Goal: Task Accomplishment & Management: Use online tool/utility

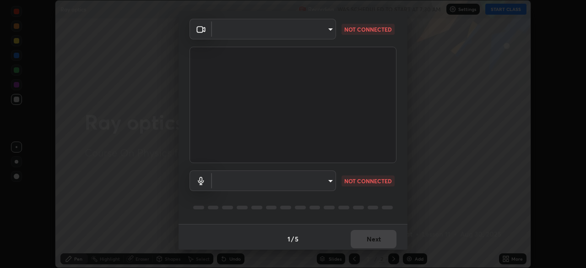
scroll to position [33, 0]
type input "05e465ff83a2709560b00517cc20afcec0d8c6759013130505a18faaf77a7109"
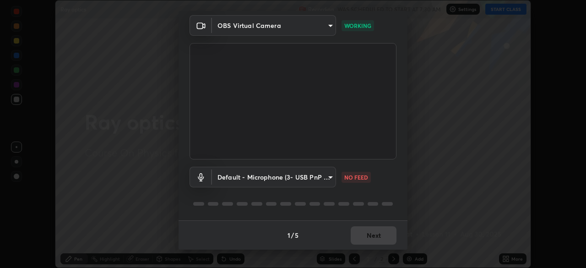
click at [330, 178] on body "Erase all Ray optics Recording WAS SCHEDULED TO START AT 7:30 AM Settings START…" at bounding box center [293, 134] width 586 height 268
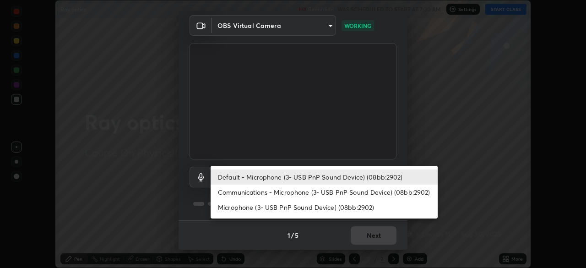
click at [312, 208] on li "Microphone (3- USB PnP Sound Device) (08bb:2902)" at bounding box center [324, 207] width 227 height 15
type input "de29c1efe446913dc319863bb782b6e08d06c8fbe55eb562370f1d2ab6b897cb"
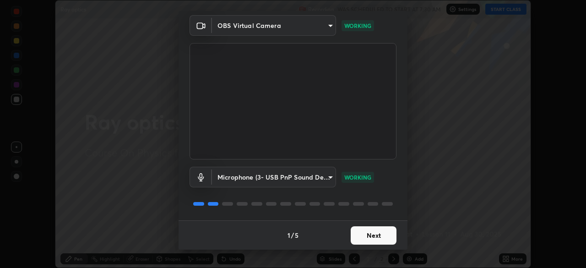
click at [364, 242] on button "Next" at bounding box center [374, 235] width 46 height 18
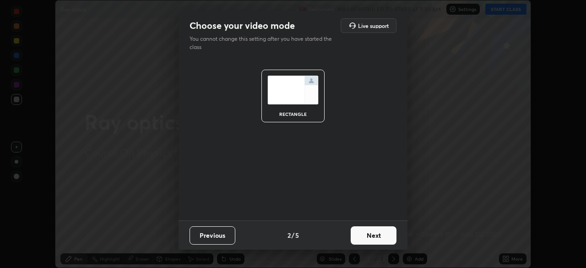
scroll to position [0, 0]
click at [366, 239] on button "Next" at bounding box center [374, 235] width 46 height 18
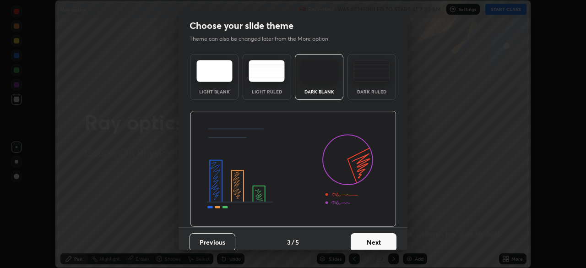
click at [367, 235] on button "Next" at bounding box center [374, 242] width 46 height 18
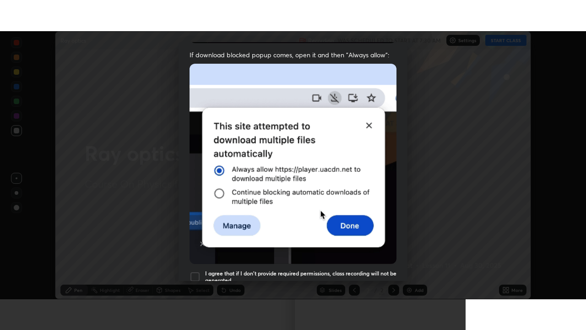
scroll to position [219, 0]
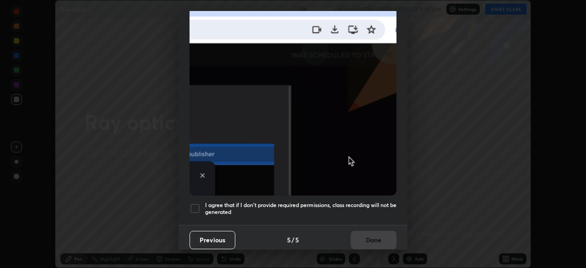
click at [195, 205] on div at bounding box center [195, 208] width 11 height 11
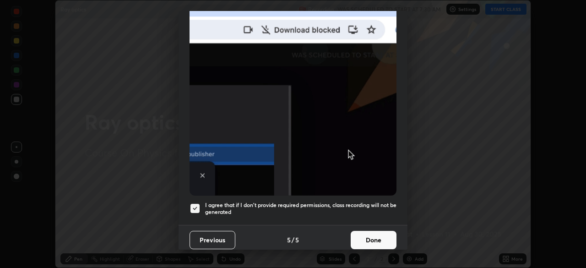
click at [367, 238] on button "Done" at bounding box center [374, 240] width 46 height 18
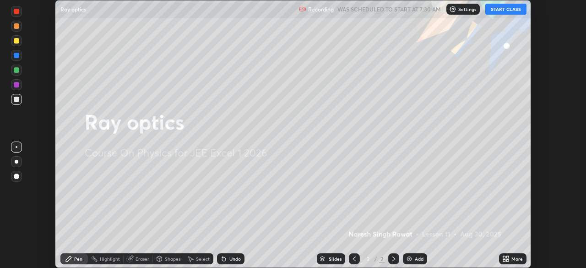
click at [508, 257] on icon at bounding box center [508, 257] width 2 height 2
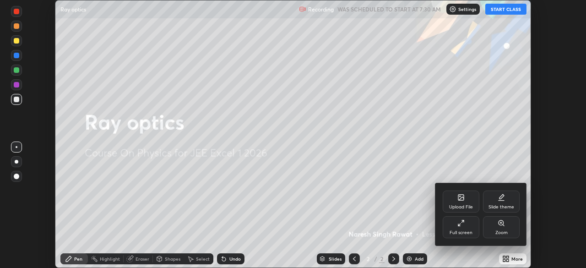
click at [465, 226] on icon at bounding box center [461, 222] width 7 height 7
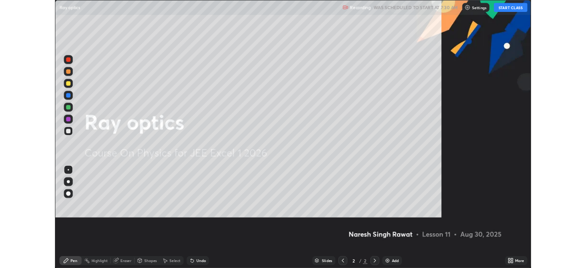
scroll to position [330, 586]
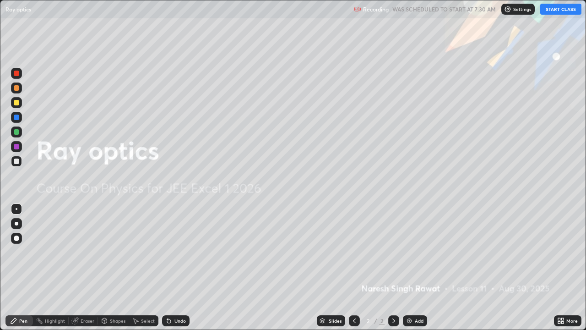
click at [564, 268] on icon at bounding box center [563, 322] width 2 height 2
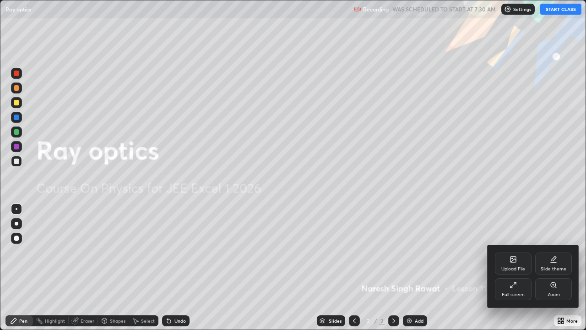
click at [559, 265] on div "Slide theme" at bounding box center [554, 263] width 37 height 22
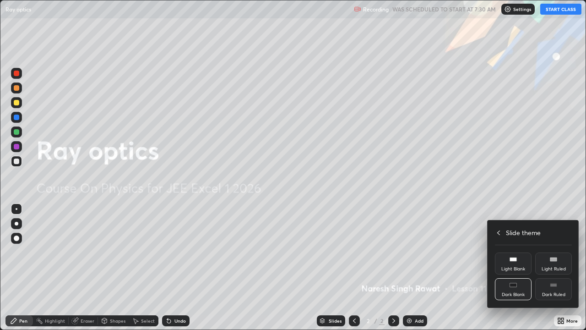
click at [556, 268] on div "Dark Ruled" at bounding box center [554, 289] width 37 height 22
click at [504, 237] on div "Slide theme" at bounding box center [533, 233] width 77 height 10
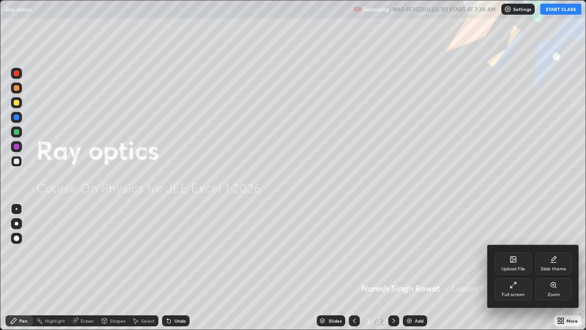
click at [482, 245] on div at bounding box center [293, 165] width 586 height 330
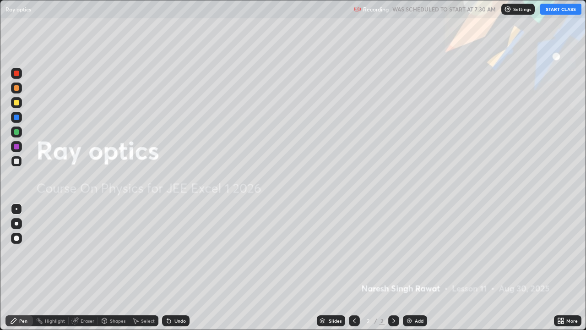
click at [411, 268] on img at bounding box center [409, 320] width 7 height 7
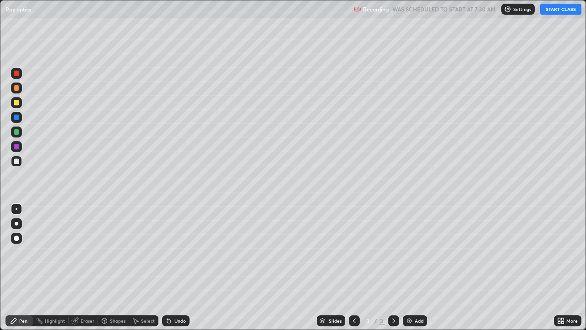
click at [558, 11] on button "START CLASS" at bounding box center [561, 9] width 41 height 11
click at [562, 268] on icon at bounding box center [563, 322] width 2 height 2
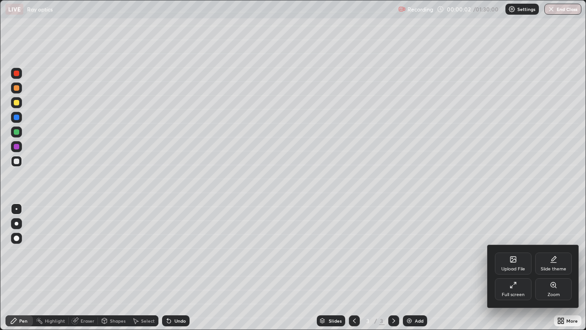
click at [518, 268] on div "Full screen" at bounding box center [513, 289] width 37 height 22
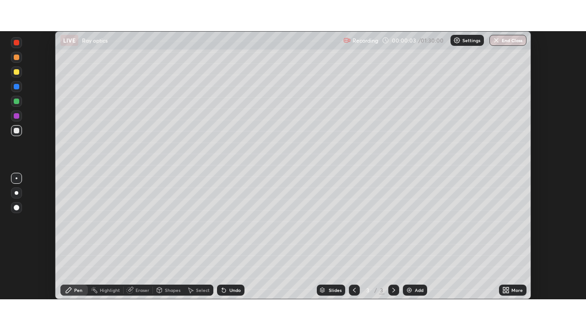
scroll to position [45550, 45232]
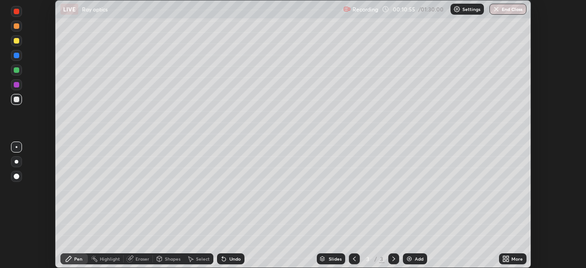
click at [504, 258] on icon at bounding box center [505, 257] width 2 height 2
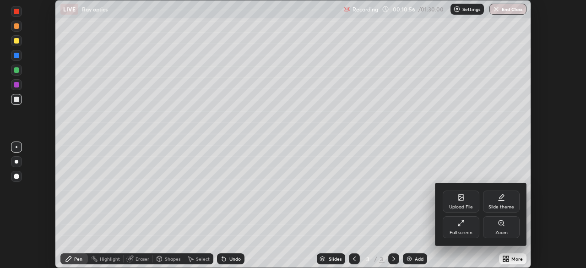
click at [466, 223] on div "Full screen" at bounding box center [461, 227] width 37 height 22
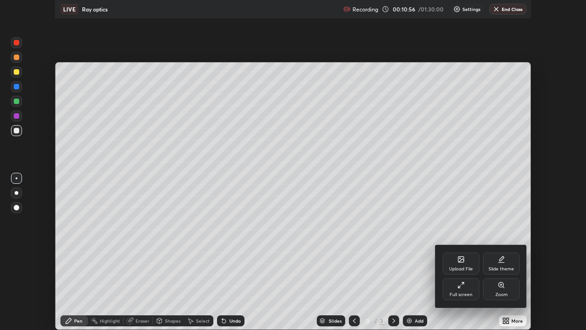
scroll to position [330, 586]
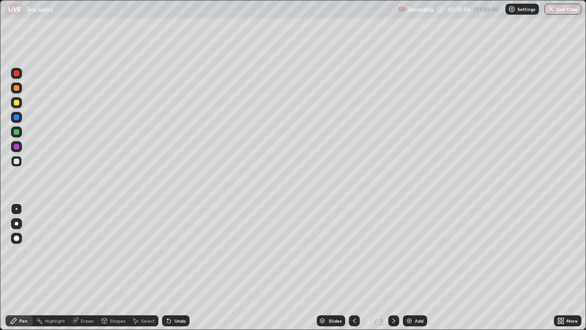
click at [561, 268] on icon at bounding box center [561, 320] width 7 height 7
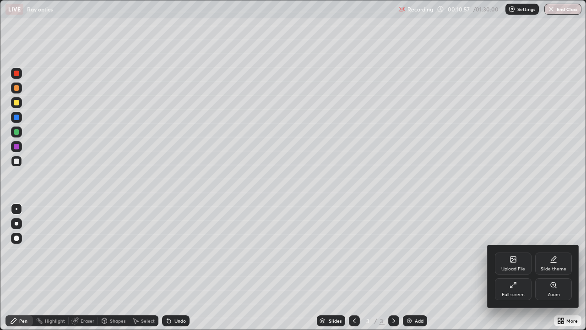
click at [558, 260] on div "Slide theme" at bounding box center [554, 263] width 37 height 22
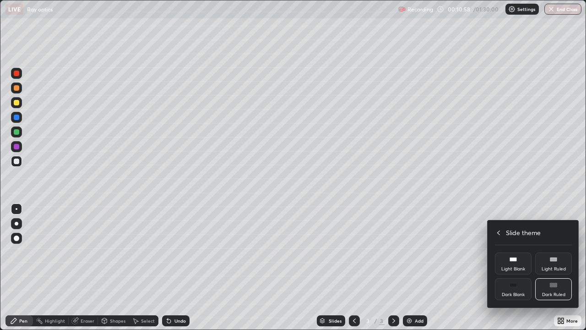
click at [556, 268] on div "Dark Ruled" at bounding box center [553, 294] width 23 height 5
click at [499, 232] on icon at bounding box center [498, 232] width 7 height 7
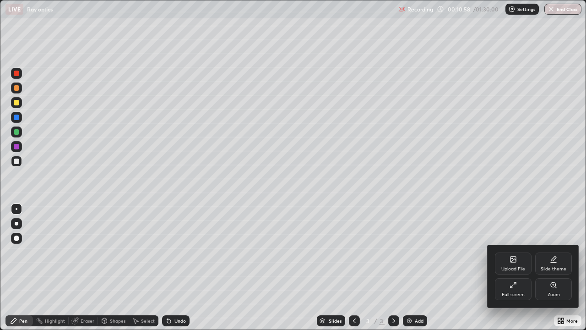
click at [423, 214] on div at bounding box center [293, 165] width 586 height 330
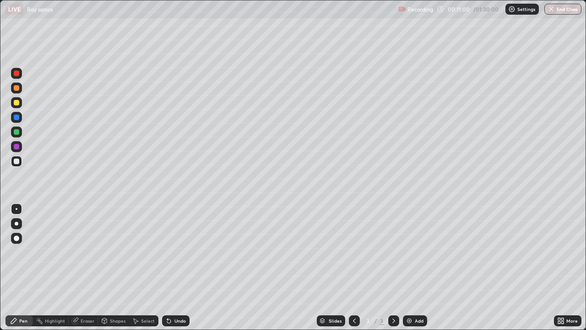
click at [16, 86] on div at bounding box center [16, 87] width 5 height 5
click at [16, 161] on div at bounding box center [16, 161] width 5 height 5
click at [109, 268] on div "Shapes" at bounding box center [113, 320] width 31 height 11
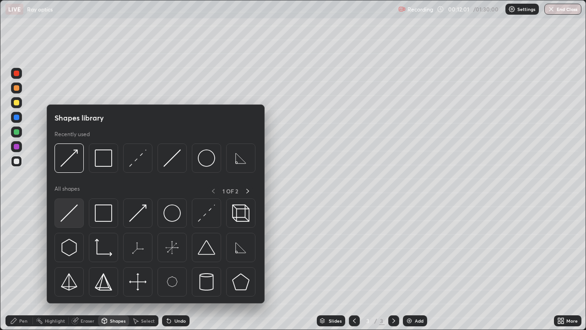
click at [69, 216] on img at bounding box center [68, 212] width 17 height 17
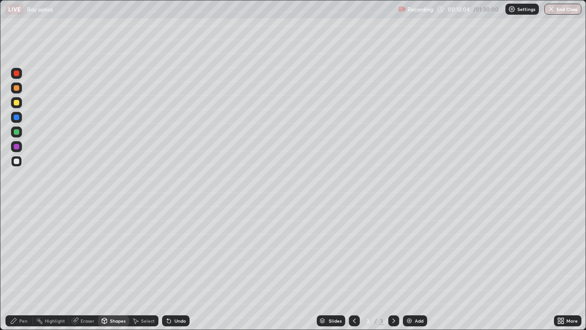
click at [103, 268] on div "Shapes" at bounding box center [113, 320] width 31 height 11
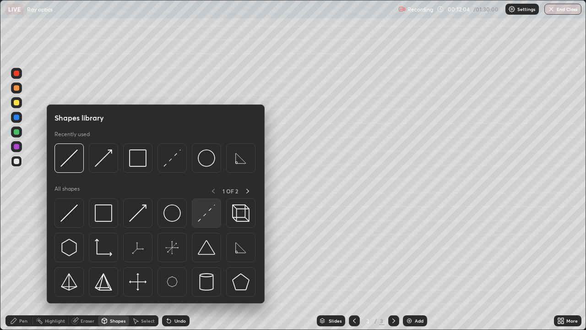
click at [199, 214] on img at bounding box center [206, 212] width 17 height 17
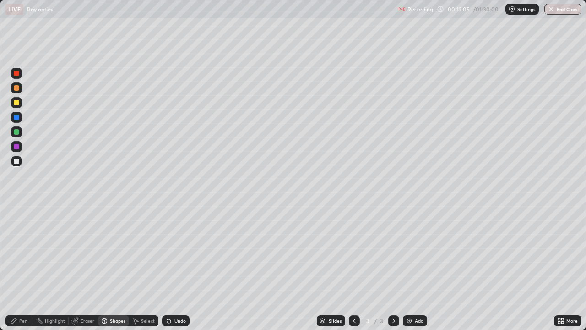
click at [16, 131] on div at bounding box center [16, 131] width 5 height 5
click at [113, 268] on div "Shapes" at bounding box center [118, 320] width 16 height 5
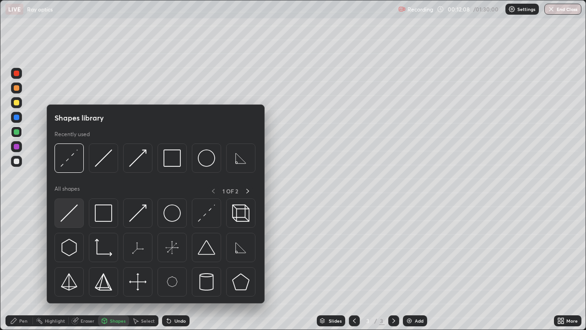
click at [75, 209] on img at bounding box center [68, 212] width 17 height 17
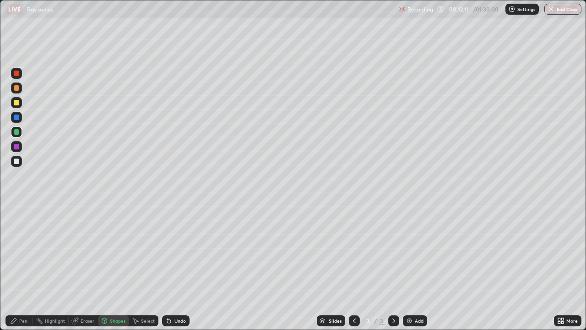
click at [118, 268] on div "Shapes" at bounding box center [113, 320] width 31 height 11
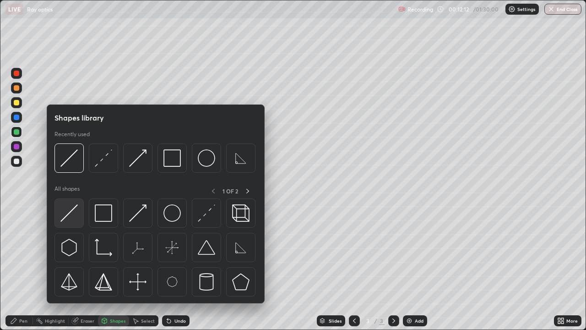
click at [76, 205] on img at bounding box center [68, 212] width 17 height 17
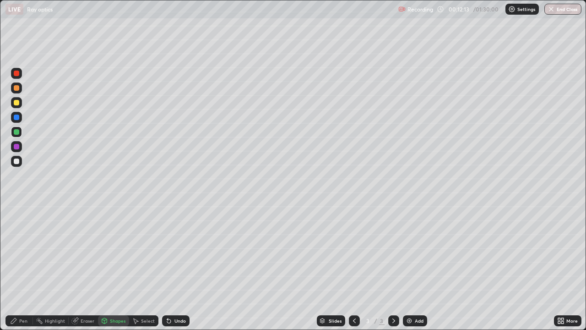
click at [18, 88] on div at bounding box center [16, 87] width 5 height 5
click at [17, 268] on icon at bounding box center [13, 320] width 7 height 7
click at [16, 162] on div at bounding box center [16, 161] width 5 height 5
click at [104, 268] on icon at bounding box center [104, 319] width 5 height 1
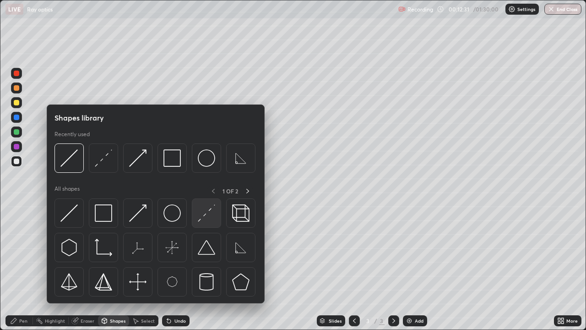
click at [197, 216] on div at bounding box center [206, 212] width 29 height 29
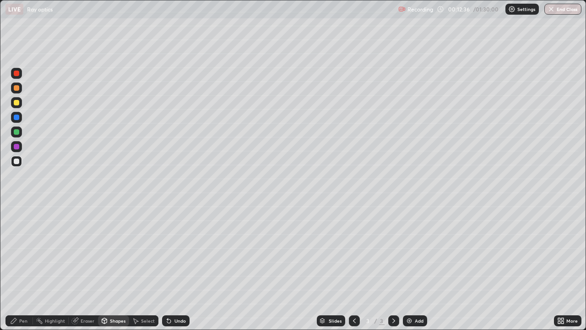
click at [13, 268] on div "Pen" at bounding box center [18, 320] width 27 height 11
click at [18, 88] on div at bounding box center [16, 87] width 5 height 5
click at [175, 268] on div "Undo" at bounding box center [180, 320] width 11 height 5
click at [176, 268] on div "Undo" at bounding box center [180, 320] width 11 height 5
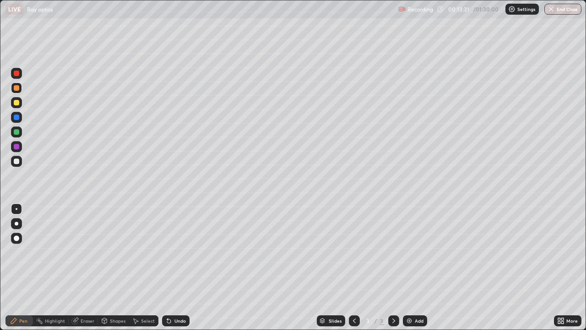
click at [178, 268] on div "Undo" at bounding box center [175, 320] width 27 height 11
click at [178, 268] on div "Undo" at bounding box center [180, 320] width 11 height 5
click at [16, 102] on div at bounding box center [16, 102] width 5 height 5
click at [409, 268] on img at bounding box center [409, 320] width 7 height 7
click at [103, 268] on icon at bounding box center [104, 320] width 5 height 5
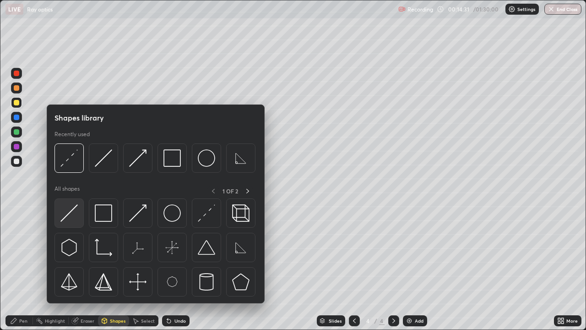
click at [67, 214] on img at bounding box center [68, 212] width 17 height 17
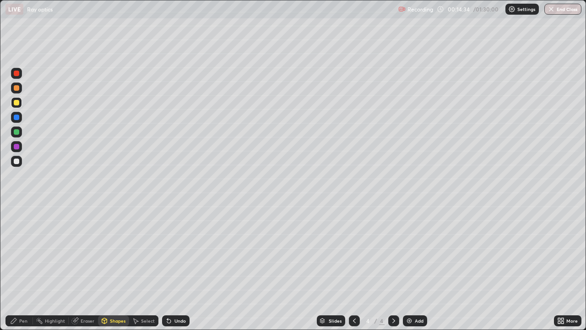
click at [106, 268] on icon at bounding box center [104, 320] width 5 height 5
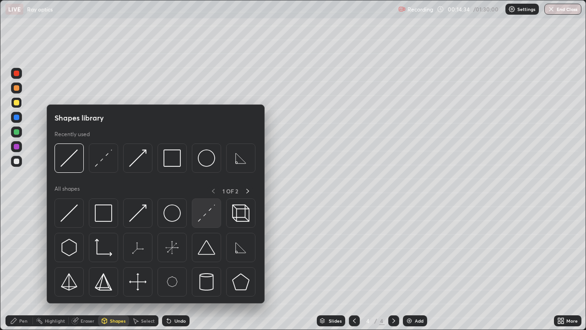
click at [203, 219] on img at bounding box center [206, 212] width 17 height 17
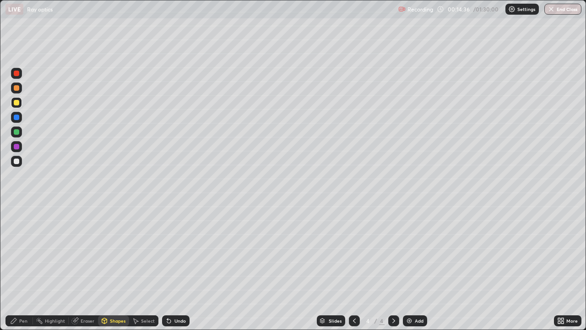
click at [115, 268] on div "Shapes" at bounding box center [113, 320] width 31 height 11
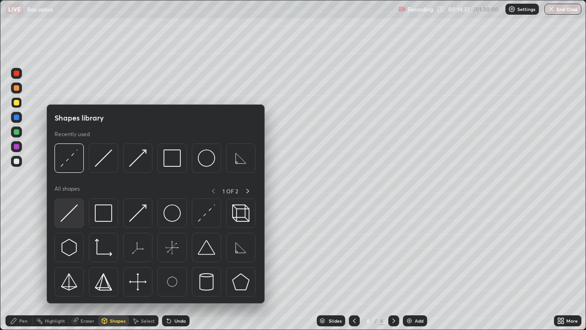
click at [68, 213] on img at bounding box center [68, 212] width 17 height 17
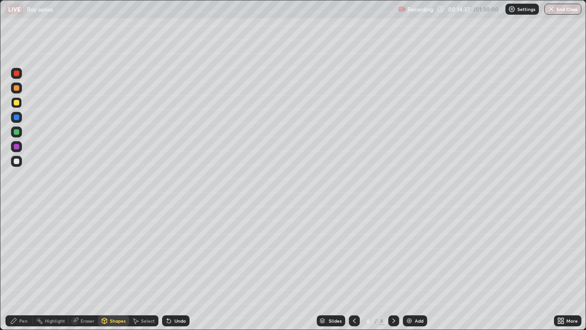
click at [16, 163] on div at bounding box center [16, 161] width 5 height 5
click at [104, 268] on icon at bounding box center [104, 320] width 5 height 5
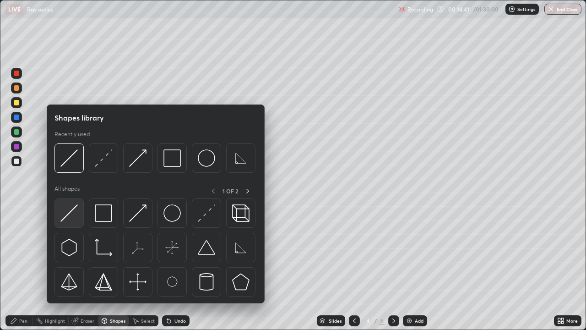
click at [73, 208] on img at bounding box center [68, 212] width 17 height 17
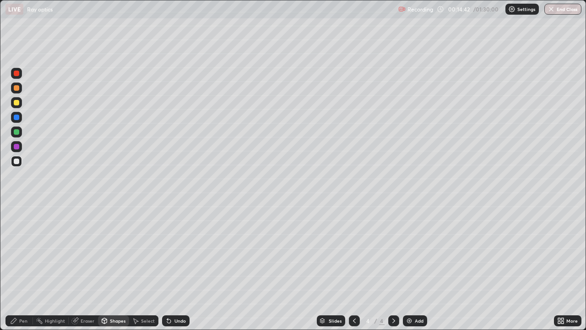
click at [16, 90] on div at bounding box center [16, 87] width 5 height 5
click at [16, 103] on div at bounding box center [16, 102] width 5 height 5
click at [121, 268] on div "Shapes" at bounding box center [118, 320] width 16 height 5
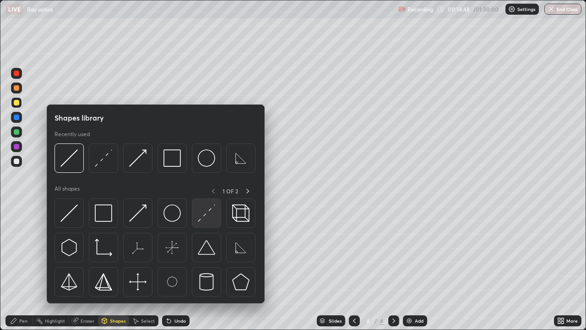
click at [203, 217] on img at bounding box center [206, 212] width 17 height 17
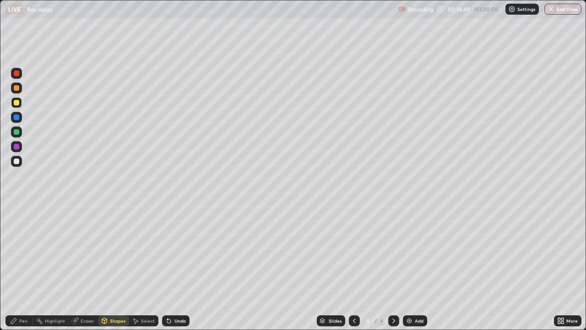
click at [15, 131] on div at bounding box center [16, 131] width 5 height 5
click at [22, 268] on div "Pen" at bounding box center [18, 320] width 27 height 11
click at [16, 162] on div at bounding box center [16, 161] width 5 height 5
click at [179, 268] on div "Undo" at bounding box center [175, 320] width 27 height 11
click at [354, 268] on icon at bounding box center [354, 320] width 7 height 7
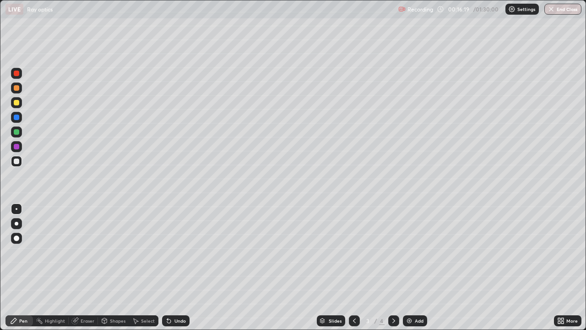
click at [393, 268] on icon at bounding box center [393, 320] width 7 height 7
click at [72, 268] on div "Eraser" at bounding box center [83, 320] width 29 height 11
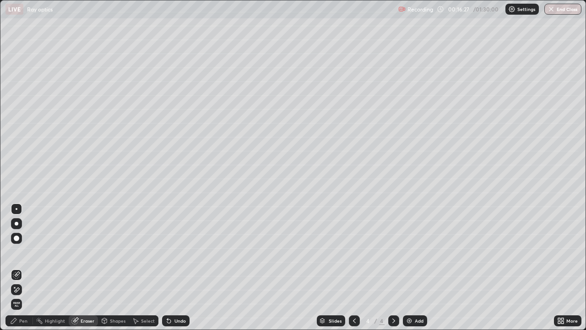
click at [21, 268] on div "Pen" at bounding box center [23, 320] width 8 height 5
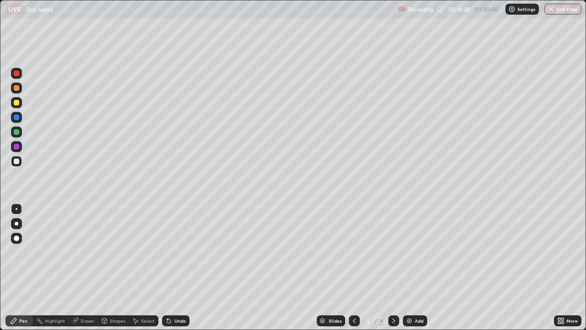
click at [16, 130] on div at bounding box center [16, 131] width 5 height 5
click at [175, 268] on div "Undo" at bounding box center [180, 320] width 11 height 5
click at [19, 88] on div at bounding box center [16, 87] width 5 height 5
click at [394, 268] on icon at bounding box center [393, 320] width 7 height 7
click at [409, 268] on img at bounding box center [409, 320] width 7 height 7
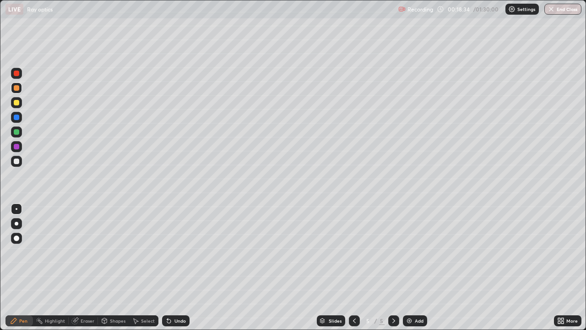
click at [16, 89] on div at bounding box center [16, 87] width 5 height 5
click at [115, 268] on div "Shapes" at bounding box center [118, 320] width 16 height 5
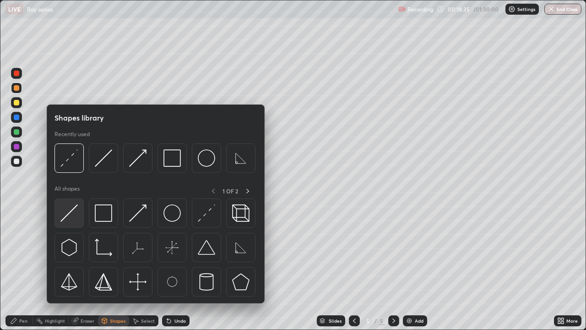
click at [67, 207] on img at bounding box center [68, 212] width 17 height 17
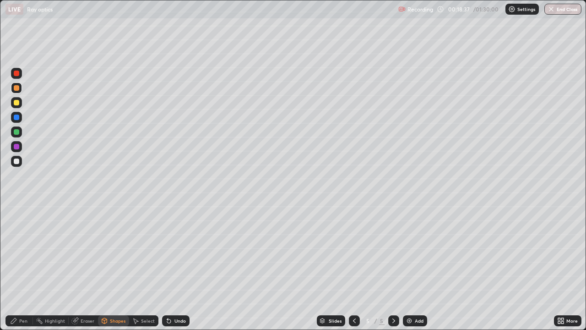
click at [117, 268] on div "Shapes" at bounding box center [118, 320] width 16 height 5
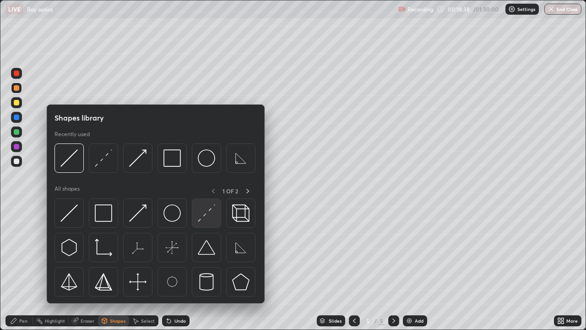
click at [206, 213] on img at bounding box center [206, 212] width 17 height 17
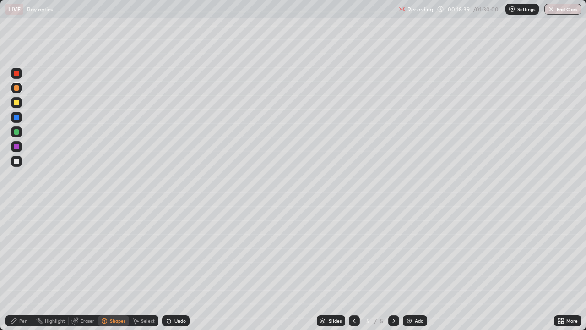
click at [115, 268] on div "Shapes" at bounding box center [118, 320] width 16 height 5
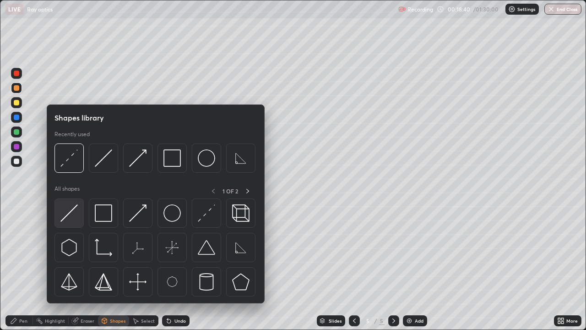
click at [68, 212] on img at bounding box center [68, 212] width 17 height 17
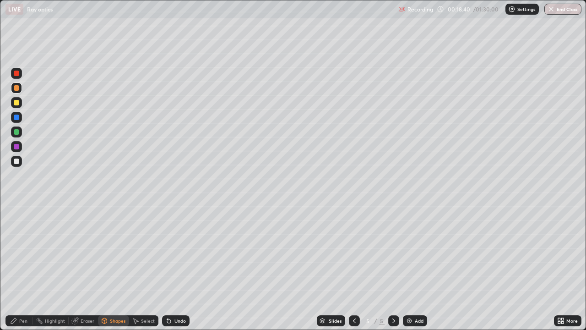
click at [16, 162] on div at bounding box center [16, 161] width 5 height 5
click at [15, 268] on div "Pen" at bounding box center [18, 320] width 27 height 11
click at [16, 161] on div at bounding box center [16, 161] width 5 height 5
click at [115, 268] on div "Shapes" at bounding box center [113, 320] width 31 height 11
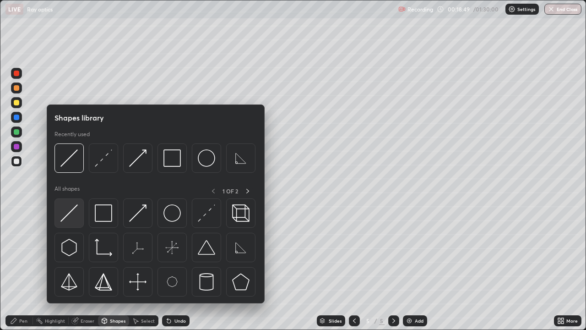
click at [71, 213] on img at bounding box center [68, 212] width 17 height 17
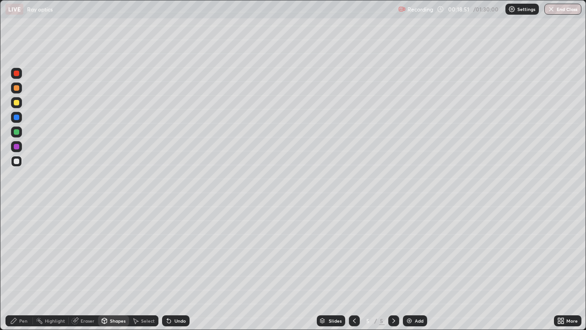
click at [18, 268] on div "Pen" at bounding box center [18, 320] width 27 height 11
click at [17, 104] on div at bounding box center [16, 102] width 5 height 5
click at [113, 268] on div "Shapes" at bounding box center [118, 320] width 16 height 5
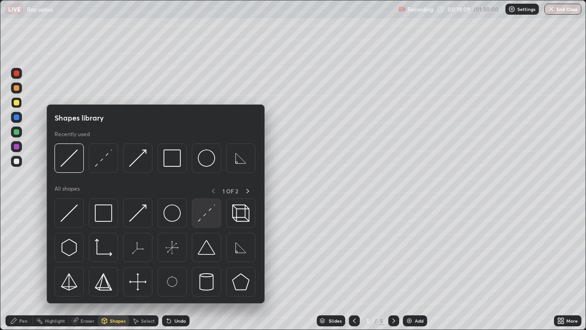
click at [201, 221] on img at bounding box center [206, 212] width 17 height 17
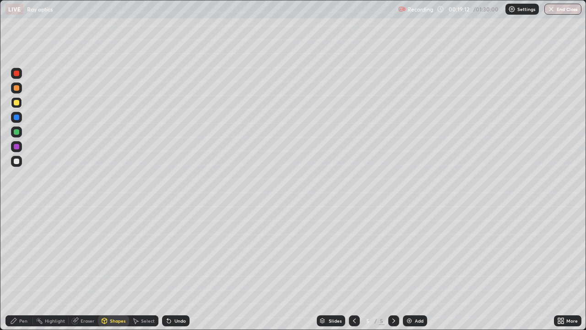
click at [20, 268] on div "Pen" at bounding box center [23, 320] width 8 height 5
click at [19, 161] on div at bounding box center [16, 161] width 5 height 5
click at [106, 268] on icon at bounding box center [104, 319] width 5 height 1
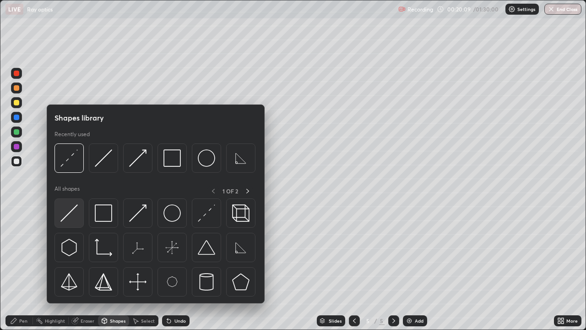
click at [64, 218] on img at bounding box center [68, 212] width 17 height 17
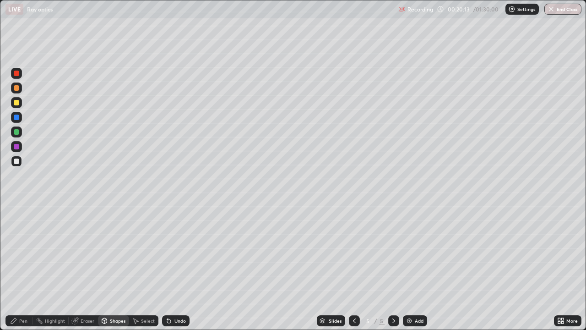
click at [113, 268] on div "Shapes" at bounding box center [118, 320] width 16 height 5
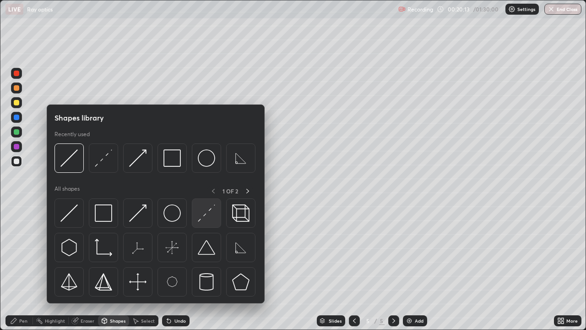
click at [207, 215] on img at bounding box center [206, 212] width 17 height 17
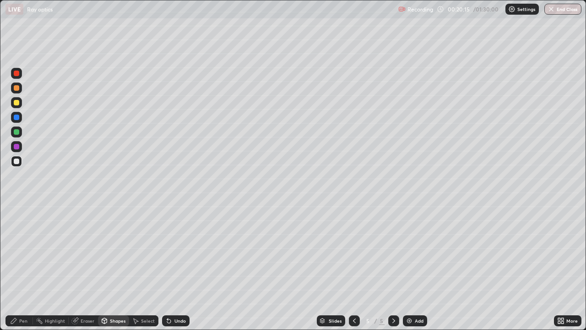
click at [116, 268] on div "Shapes" at bounding box center [118, 320] width 16 height 5
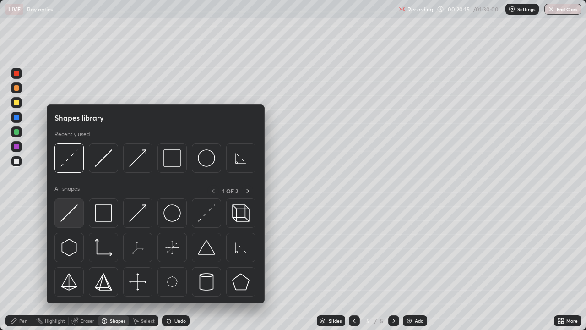
click at [72, 209] on img at bounding box center [68, 212] width 17 height 17
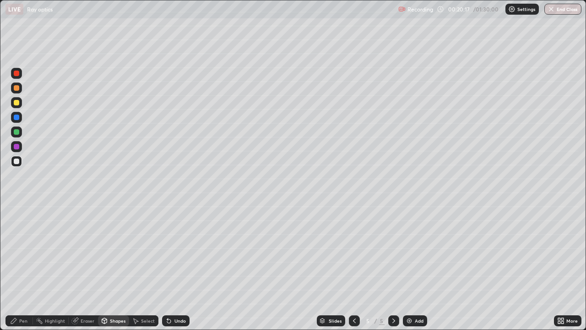
click at [17, 90] on div at bounding box center [16, 87] width 5 height 5
click at [19, 268] on div "Pen" at bounding box center [23, 320] width 8 height 5
click at [16, 162] on div at bounding box center [16, 161] width 5 height 5
click at [119, 268] on div "Shapes" at bounding box center [118, 320] width 16 height 5
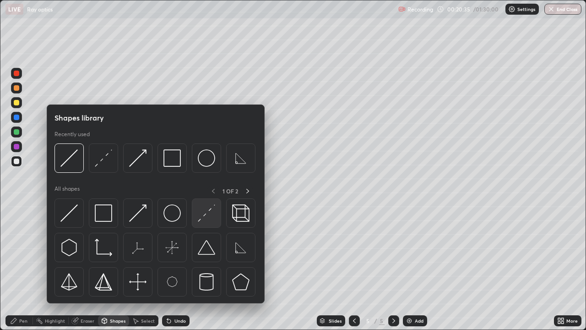
click at [203, 218] on img at bounding box center [206, 212] width 17 height 17
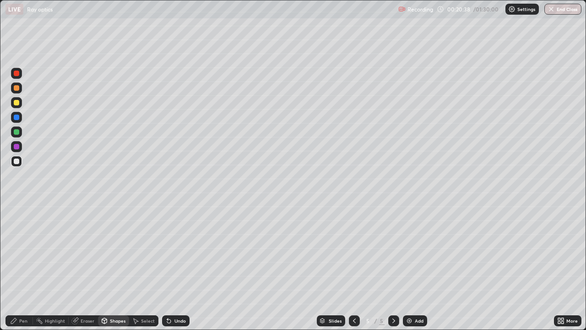
click at [18, 268] on div "Pen" at bounding box center [18, 320] width 27 height 11
click at [17, 87] on div at bounding box center [16, 87] width 5 height 5
click at [74, 268] on icon at bounding box center [75, 321] width 6 height 6
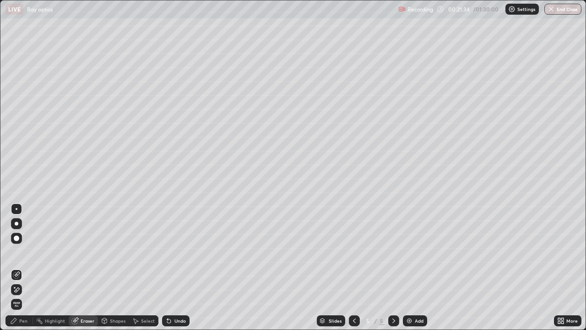
click at [18, 268] on div "Pen" at bounding box center [18, 320] width 27 height 11
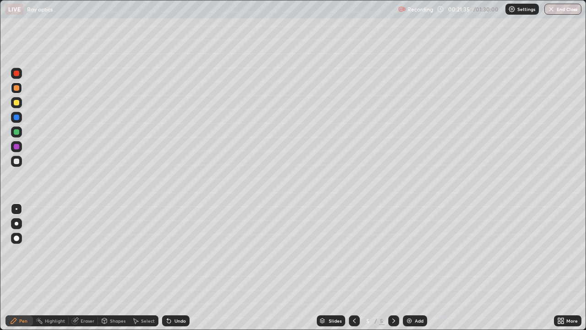
click at [16, 162] on div at bounding box center [16, 161] width 5 height 5
click at [14, 89] on div at bounding box center [16, 87] width 5 height 5
click at [411, 268] on img at bounding box center [409, 320] width 7 height 7
click at [111, 268] on div "Shapes" at bounding box center [118, 320] width 16 height 5
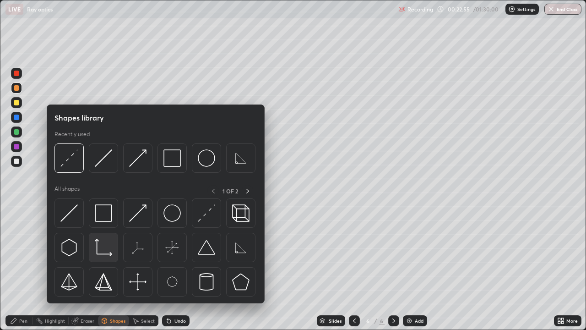
click at [101, 247] on img at bounding box center [103, 247] width 17 height 17
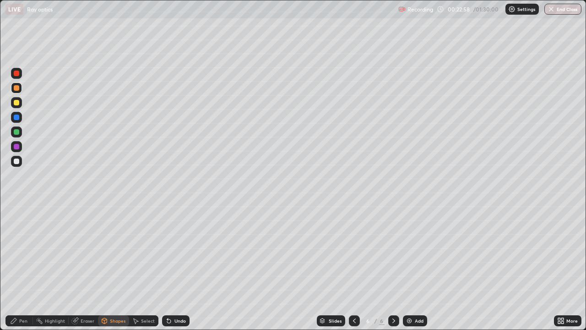
click at [16, 268] on icon at bounding box center [13, 320] width 7 height 7
click at [16, 162] on div at bounding box center [16, 161] width 5 height 5
click at [175, 268] on div "Undo" at bounding box center [180, 320] width 11 height 5
click at [176, 268] on div "Undo" at bounding box center [180, 320] width 11 height 5
click at [16, 90] on div at bounding box center [16, 87] width 5 height 5
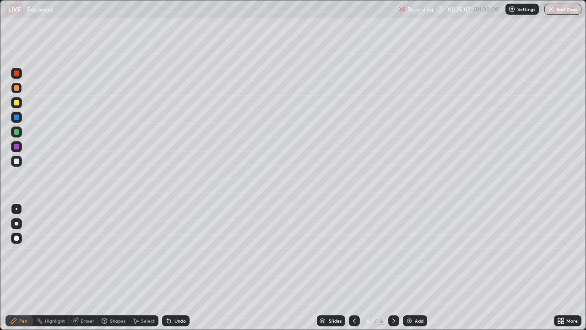
click at [17, 106] on div at bounding box center [16, 102] width 11 height 11
click at [175, 268] on div "Undo" at bounding box center [180, 320] width 11 height 5
click at [120, 268] on div "Shapes" at bounding box center [118, 320] width 16 height 5
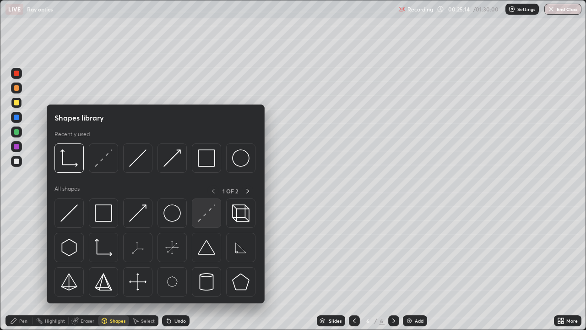
click at [203, 215] on img at bounding box center [206, 212] width 17 height 17
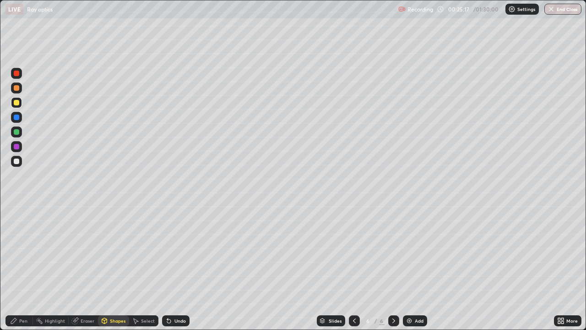
click at [17, 161] on div at bounding box center [16, 161] width 5 height 5
click at [13, 268] on div "Pen" at bounding box center [18, 320] width 27 height 11
click at [177, 268] on div "Undo" at bounding box center [180, 320] width 11 height 5
click at [353, 268] on icon at bounding box center [354, 320] width 7 height 7
click at [394, 268] on icon at bounding box center [393, 320] width 7 height 7
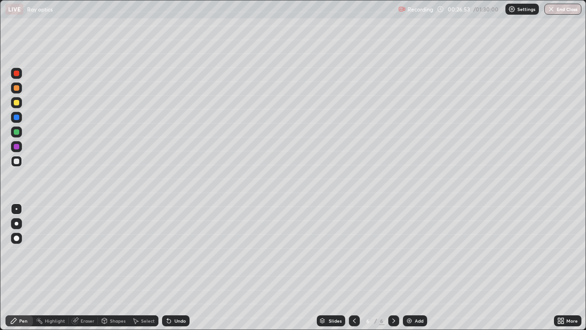
click at [114, 268] on div "Shapes" at bounding box center [118, 320] width 16 height 5
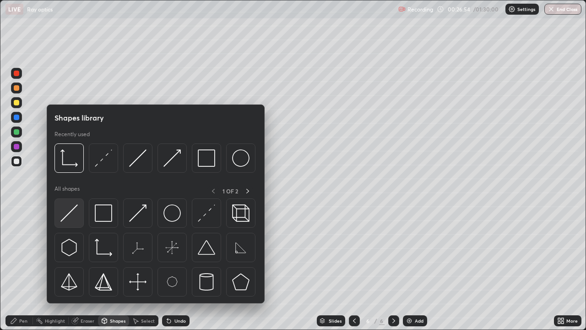
click at [73, 211] on img at bounding box center [68, 212] width 17 height 17
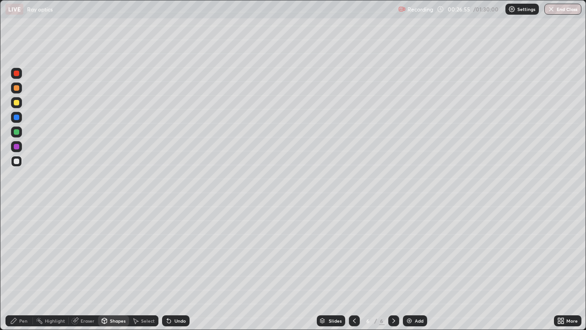
click at [19, 89] on div at bounding box center [16, 87] width 5 height 5
click at [120, 268] on div "Shapes" at bounding box center [118, 320] width 16 height 5
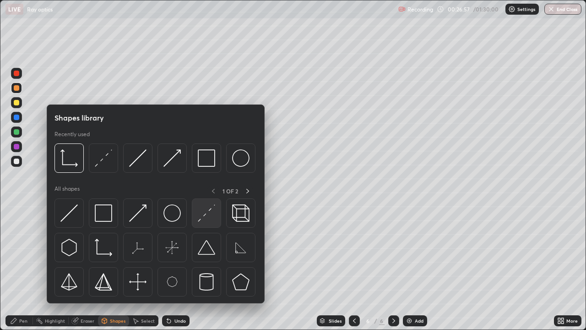
click at [204, 216] on img at bounding box center [206, 212] width 17 height 17
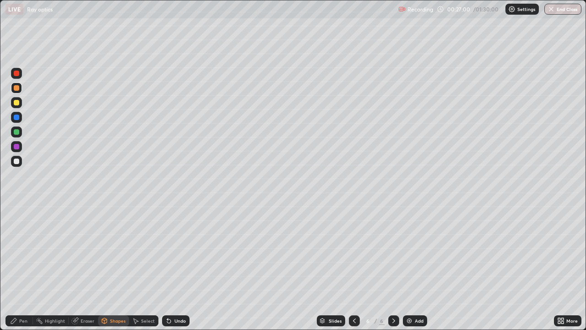
click at [110, 268] on div "Shapes" at bounding box center [118, 320] width 16 height 5
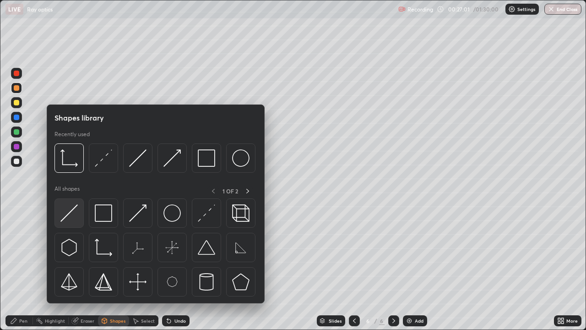
click at [68, 213] on img at bounding box center [68, 212] width 17 height 17
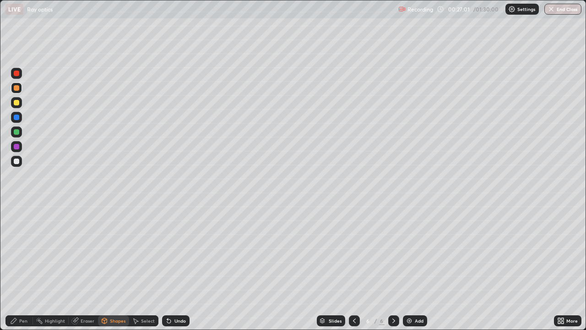
click at [16, 161] on div at bounding box center [16, 161] width 5 height 5
click at [112, 268] on div "Shapes" at bounding box center [118, 320] width 16 height 5
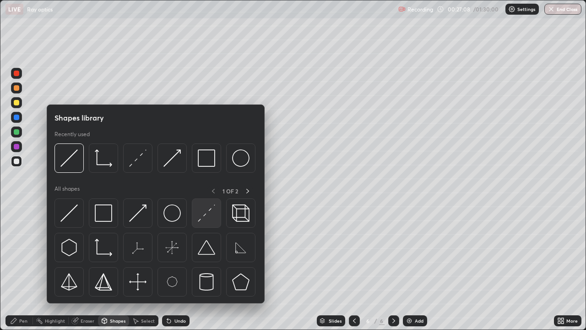
click at [206, 214] on img at bounding box center [206, 212] width 17 height 17
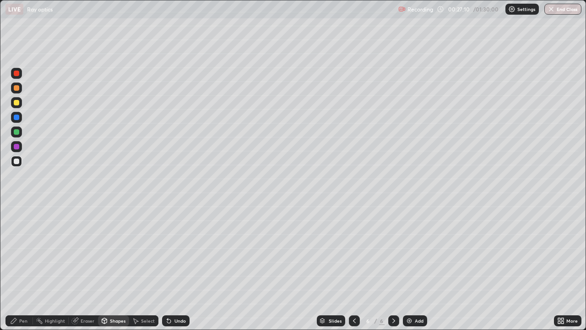
click at [20, 268] on div "Pen" at bounding box center [18, 320] width 27 height 11
click at [16, 87] on div at bounding box center [16, 87] width 5 height 5
click at [16, 103] on div at bounding box center [16, 102] width 5 height 5
click at [175, 268] on div "Undo" at bounding box center [180, 320] width 11 height 5
click at [354, 268] on icon at bounding box center [354, 320] width 3 height 5
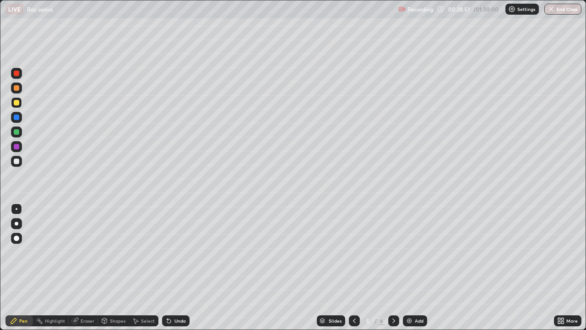
click at [394, 268] on icon at bounding box center [393, 320] width 7 height 7
click at [411, 268] on img at bounding box center [409, 320] width 7 height 7
click at [107, 268] on icon at bounding box center [104, 320] width 7 height 7
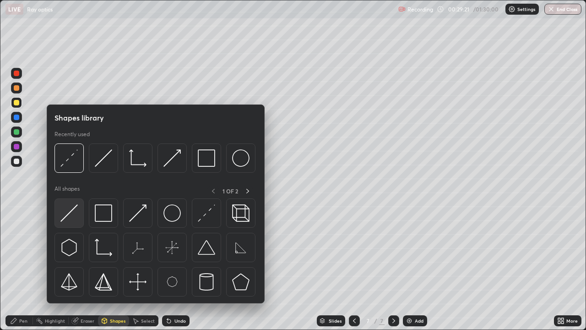
click at [64, 216] on img at bounding box center [68, 212] width 17 height 17
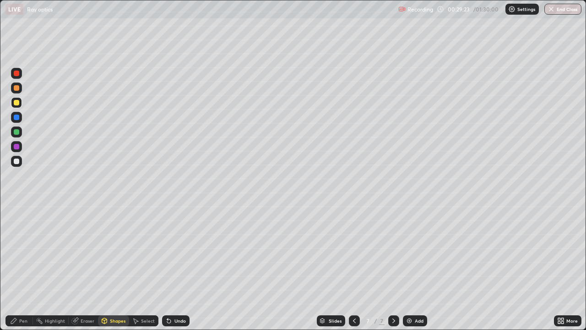
click at [12, 268] on icon at bounding box center [13, 320] width 7 height 7
click at [14, 161] on div at bounding box center [16, 161] width 5 height 5
click at [176, 268] on div "Undo" at bounding box center [175, 320] width 27 height 11
click at [175, 268] on div "Undo" at bounding box center [180, 320] width 11 height 5
click at [173, 268] on div "Undo" at bounding box center [175, 320] width 27 height 11
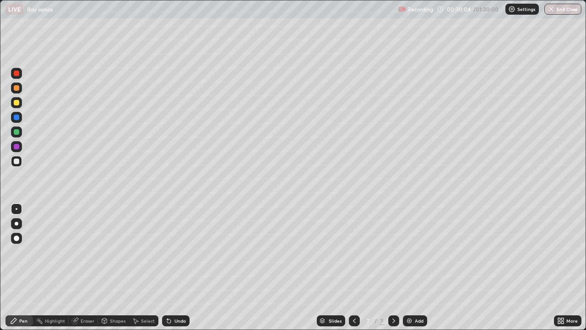
click at [117, 268] on div "Shapes" at bounding box center [118, 320] width 16 height 5
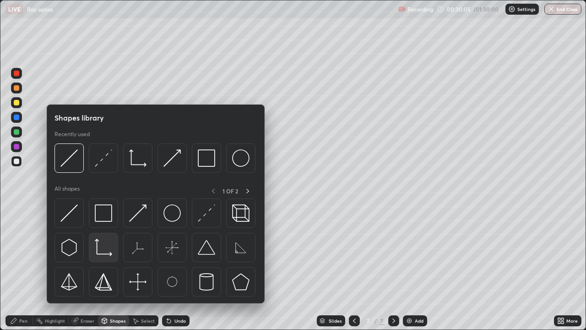
click at [102, 250] on img at bounding box center [103, 247] width 17 height 17
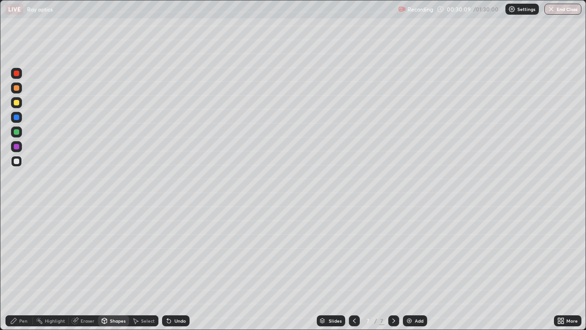
click at [22, 268] on div "Pen" at bounding box center [23, 320] width 8 height 5
click at [17, 161] on div at bounding box center [16, 161] width 5 height 5
click at [114, 268] on div "Shapes" at bounding box center [118, 320] width 16 height 5
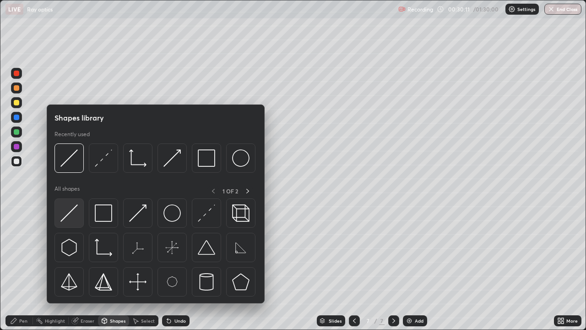
click at [70, 220] on img at bounding box center [68, 212] width 17 height 17
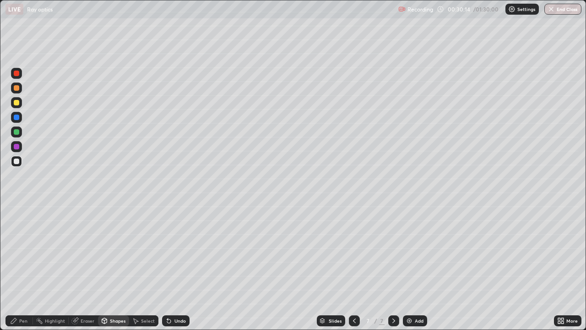
click at [17, 88] on div at bounding box center [16, 87] width 5 height 5
click at [168, 268] on icon at bounding box center [169, 321] width 4 height 4
click at [23, 268] on div "Pen" at bounding box center [23, 320] width 8 height 5
click at [116, 268] on div "Shapes" at bounding box center [118, 320] width 16 height 5
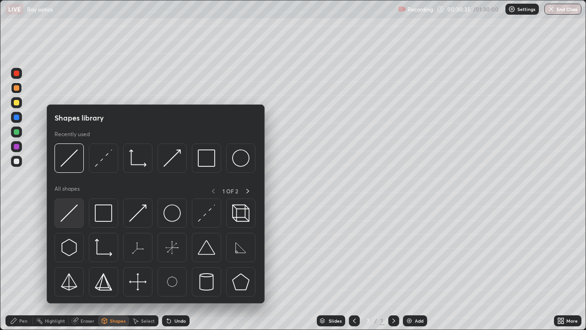
click at [70, 212] on img at bounding box center [68, 212] width 17 height 17
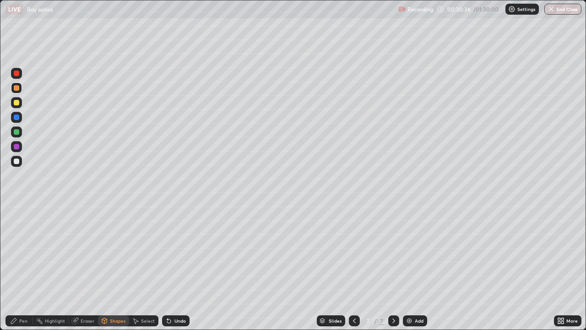
click at [17, 131] on div at bounding box center [16, 131] width 5 height 5
click at [21, 268] on div "Pen" at bounding box center [18, 320] width 27 height 11
click at [354, 268] on icon at bounding box center [354, 320] width 7 height 7
click at [73, 268] on icon at bounding box center [75, 321] width 6 height 6
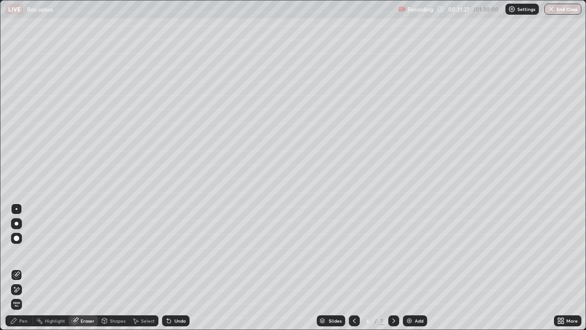
click at [12, 268] on icon at bounding box center [13, 320] width 7 height 7
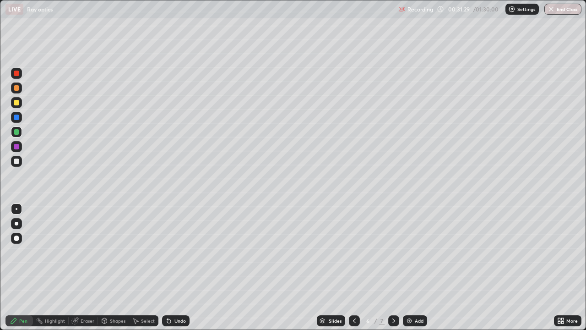
click at [16, 163] on div at bounding box center [16, 161] width 5 height 5
click at [394, 268] on icon at bounding box center [393, 320] width 7 height 7
click at [16, 88] on div at bounding box center [16, 87] width 5 height 5
click at [15, 132] on div at bounding box center [16, 131] width 5 height 5
click at [413, 268] on div "Add" at bounding box center [415, 320] width 24 height 11
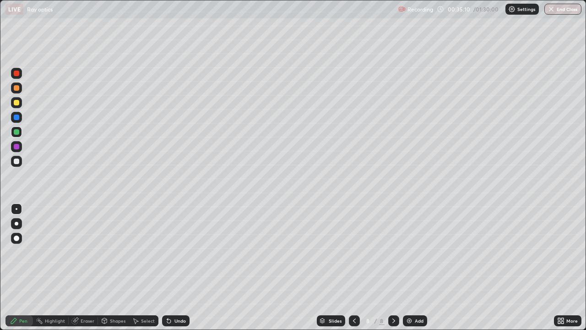
click at [16, 103] on div at bounding box center [16, 102] width 5 height 5
click at [104, 268] on icon at bounding box center [104, 319] width 5 height 1
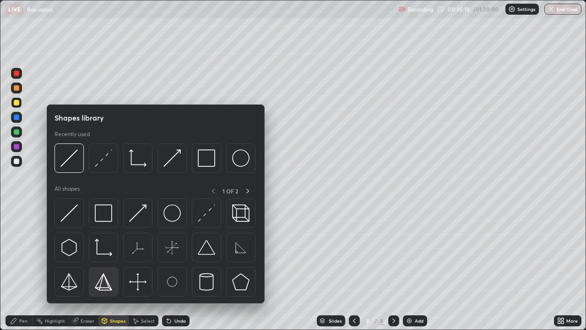
click at [101, 268] on img at bounding box center [103, 281] width 17 height 17
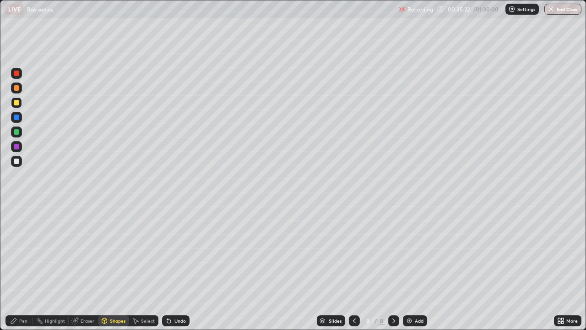
click at [142, 268] on div "Select" at bounding box center [148, 320] width 14 height 5
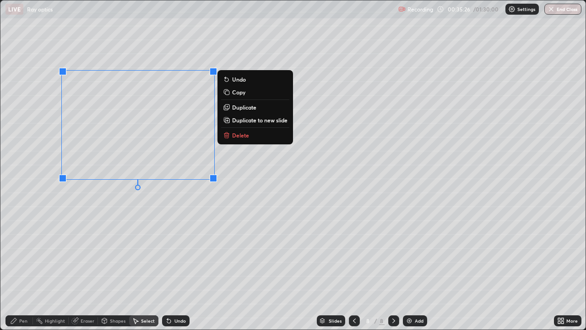
click at [151, 209] on div "0 ° Undo Copy Duplicate Duplicate to new slide Delete" at bounding box center [293, 164] width 586 height 329
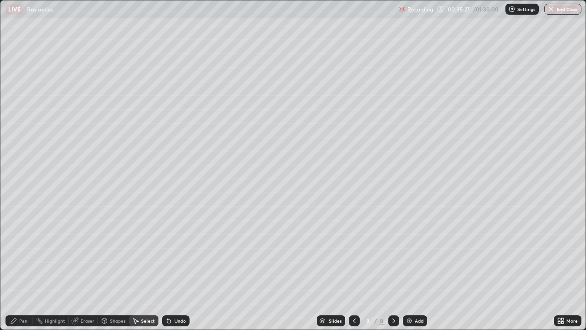
click at [21, 268] on div "Pen" at bounding box center [23, 320] width 8 height 5
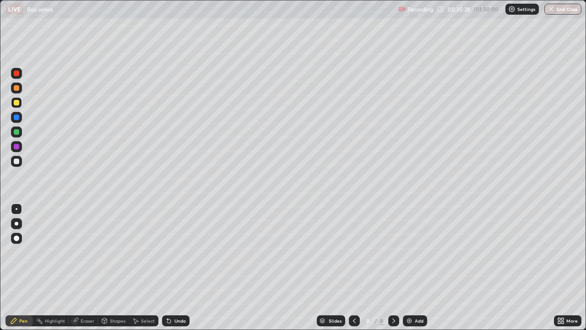
click at [18, 161] on div at bounding box center [16, 161] width 5 height 5
click at [14, 131] on div at bounding box center [16, 131] width 5 height 5
click at [12, 268] on div "Pen" at bounding box center [18, 320] width 27 height 11
click at [105, 268] on icon at bounding box center [104, 319] width 5 height 1
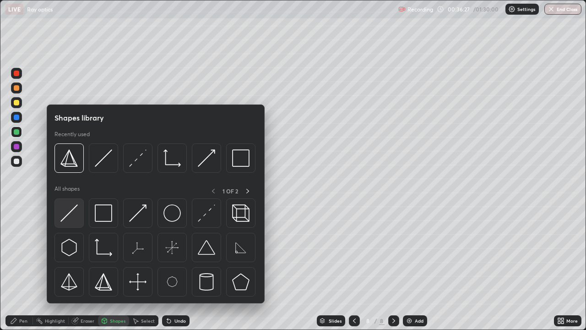
click at [67, 213] on img at bounding box center [68, 212] width 17 height 17
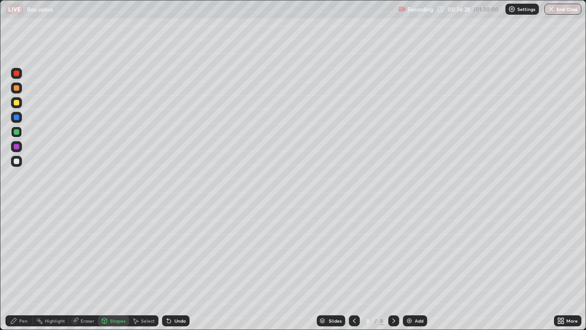
click at [15, 89] on div at bounding box center [16, 87] width 5 height 5
click at [24, 268] on div "Pen" at bounding box center [23, 320] width 8 height 5
click at [16, 163] on div at bounding box center [16, 161] width 5 height 5
click at [103, 268] on icon at bounding box center [104, 320] width 5 height 5
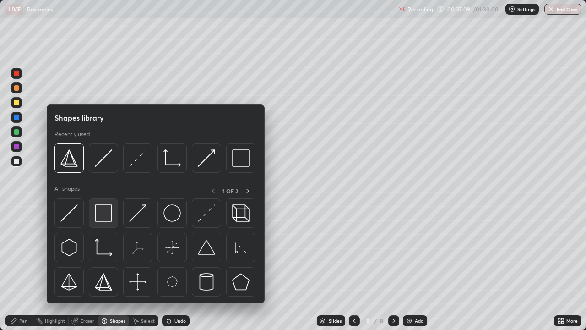
click at [102, 219] on img at bounding box center [103, 212] width 17 height 17
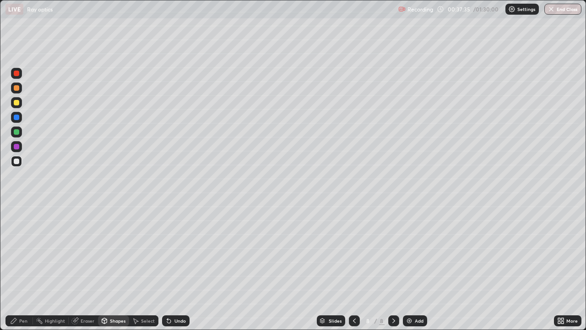
click at [16, 268] on icon at bounding box center [13, 320] width 5 height 5
click at [16, 86] on div at bounding box center [16, 87] width 5 height 5
click at [15, 132] on div at bounding box center [16, 131] width 5 height 5
click at [104, 268] on icon at bounding box center [104, 319] width 5 height 1
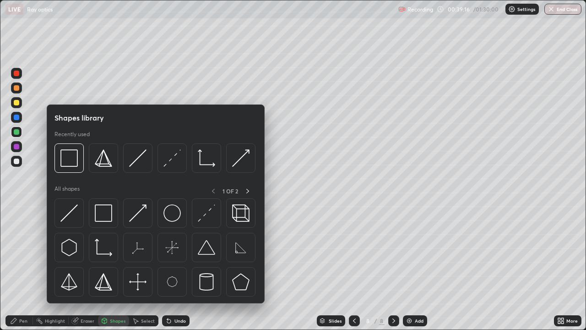
click at [14, 268] on icon at bounding box center [13, 320] width 5 height 5
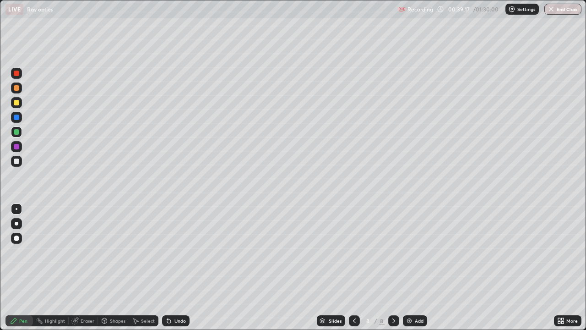
click at [15, 160] on div at bounding box center [16, 161] width 5 height 5
click at [178, 268] on div "Undo" at bounding box center [180, 320] width 11 height 5
click at [183, 268] on div "Undo" at bounding box center [180, 320] width 11 height 5
click at [178, 268] on div "Undo" at bounding box center [175, 320] width 27 height 11
click at [179, 268] on div "Undo" at bounding box center [180, 320] width 11 height 5
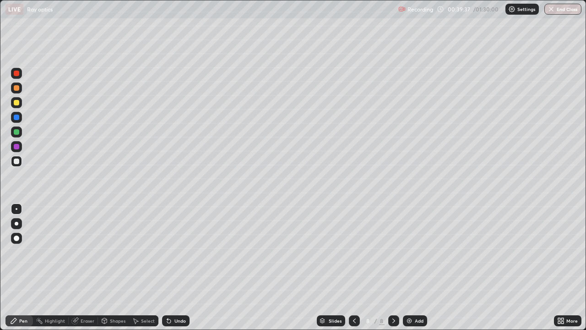
click at [20, 268] on div "Pen" at bounding box center [23, 320] width 8 height 5
click at [16, 131] on div at bounding box center [16, 131] width 5 height 5
click at [103, 268] on icon at bounding box center [104, 320] width 5 height 5
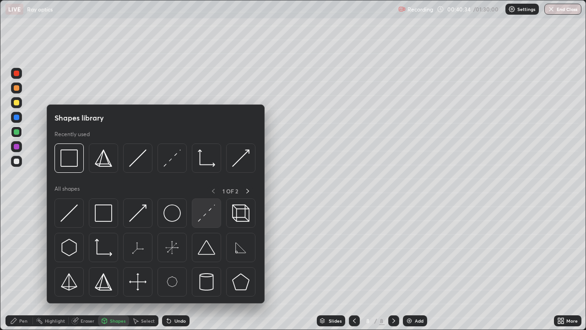
click at [200, 217] on img at bounding box center [206, 212] width 17 height 17
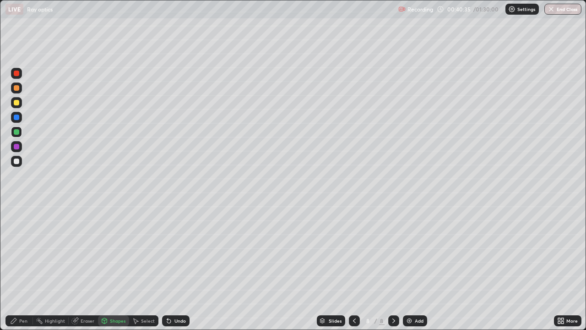
click at [15, 88] on div at bounding box center [16, 87] width 5 height 5
click at [18, 268] on div "Pen" at bounding box center [18, 320] width 27 height 11
click at [15, 131] on div at bounding box center [16, 131] width 5 height 5
click at [17, 268] on div "Pen" at bounding box center [18, 320] width 27 height 11
click at [17, 163] on div at bounding box center [16, 161] width 5 height 5
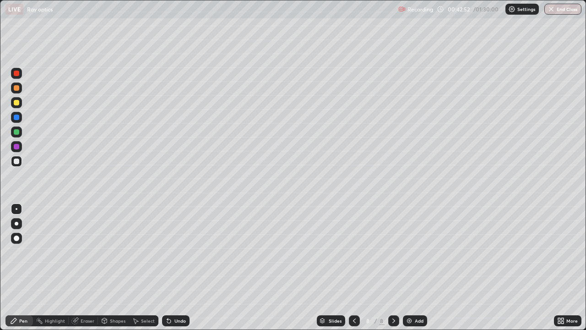
click at [15, 131] on div at bounding box center [16, 131] width 5 height 5
click at [394, 268] on icon at bounding box center [393, 320] width 7 height 7
click at [409, 268] on img at bounding box center [409, 320] width 7 height 7
click at [104, 268] on icon at bounding box center [104, 319] width 5 height 1
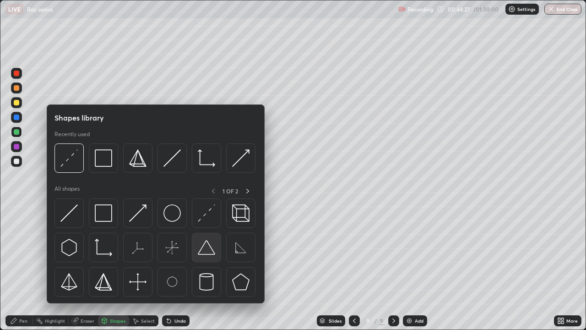
click at [203, 251] on img at bounding box center [206, 247] width 17 height 17
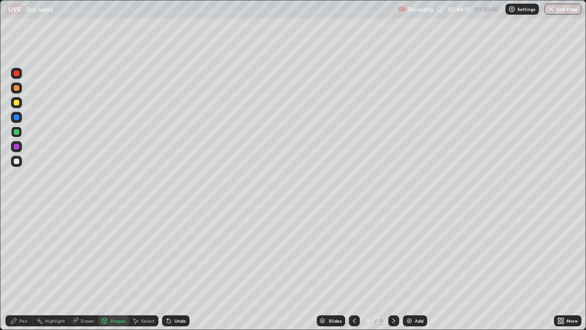
click at [145, 268] on div "Select" at bounding box center [148, 320] width 14 height 5
click at [175, 268] on div "Undo" at bounding box center [180, 320] width 11 height 5
click at [113, 268] on div "Shapes" at bounding box center [118, 320] width 16 height 5
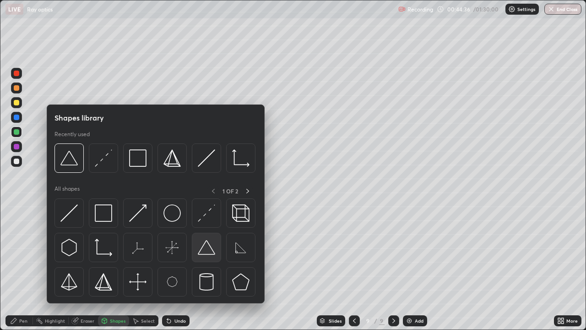
click at [208, 250] on img at bounding box center [206, 247] width 17 height 17
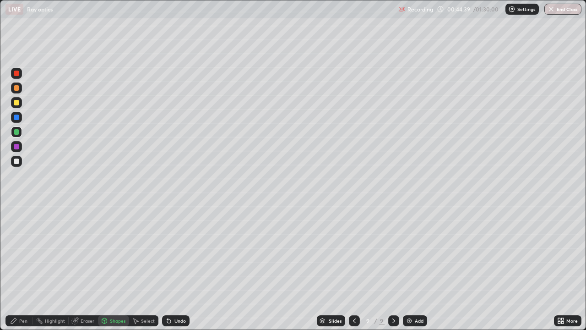
click at [354, 268] on div at bounding box center [354, 320] width 11 height 11
click at [393, 268] on icon at bounding box center [393, 320] width 7 height 7
click at [104, 268] on icon at bounding box center [104, 321] width 0 height 3
click at [144, 268] on div "Select" at bounding box center [148, 320] width 14 height 5
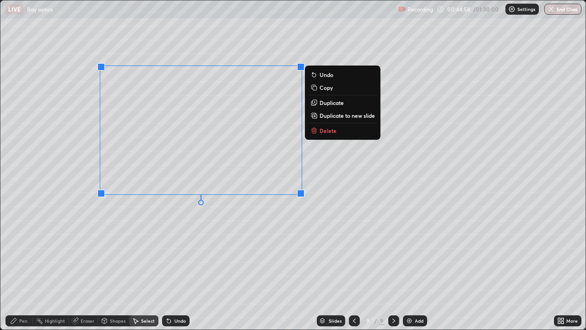
click at [148, 241] on div "0 ° Undo Copy Duplicate Duplicate to new slide Delete" at bounding box center [293, 164] width 586 height 329
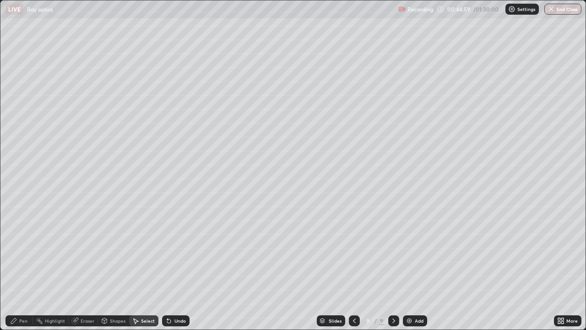
click at [115, 268] on div "Shapes" at bounding box center [118, 320] width 16 height 5
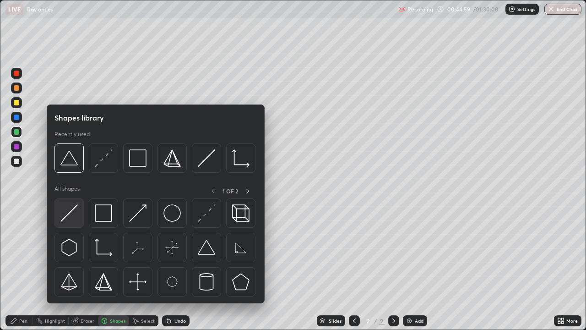
click at [68, 218] on img at bounding box center [68, 212] width 17 height 17
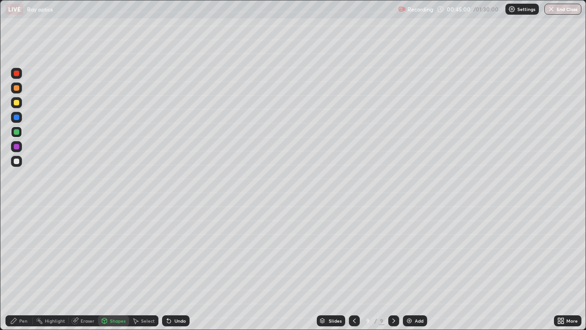
click at [14, 163] on div at bounding box center [16, 161] width 5 height 5
click at [18, 268] on div "Pen" at bounding box center [18, 320] width 27 height 11
click at [112, 268] on div "Shapes" at bounding box center [118, 320] width 16 height 5
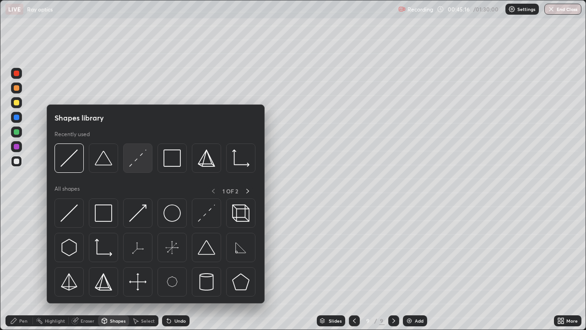
click at [140, 159] on img at bounding box center [137, 157] width 17 height 17
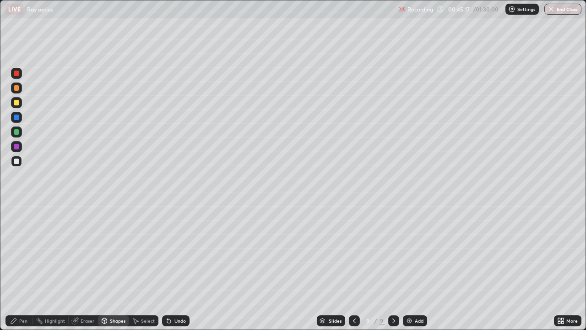
click at [16, 101] on div at bounding box center [16, 102] width 5 height 5
click at [19, 268] on div "Pen" at bounding box center [23, 320] width 8 height 5
click at [15, 90] on div at bounding box center [16, 87] width 5 height 5
click at [176, 268] on div "Undo" at bounding box center [180, 320] width 11 height 5
click at [120, 268] on div "Shapes" at bounding box center [118, 320] width 16 height 5
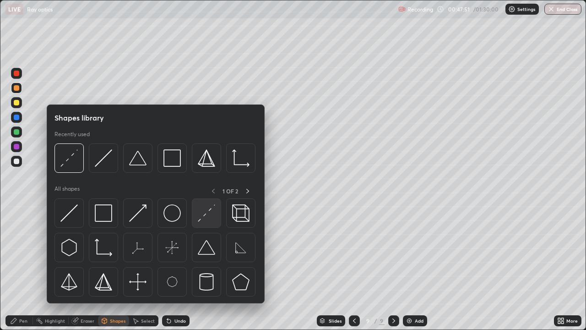
click at [205, 214] on img at bounding box center [206, 212] width 17 height 17
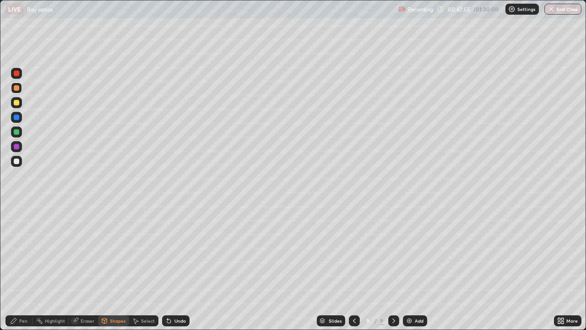
click at [20, 268] on div "Pen" at bounding box center [23, 320] width 8 height 5
click at [15, 162] on div at bounding box center [16, 161] width 5 height 5
click at [114, 268] on div "Shapes" at bounding box center [118, 320] width 16 height 5
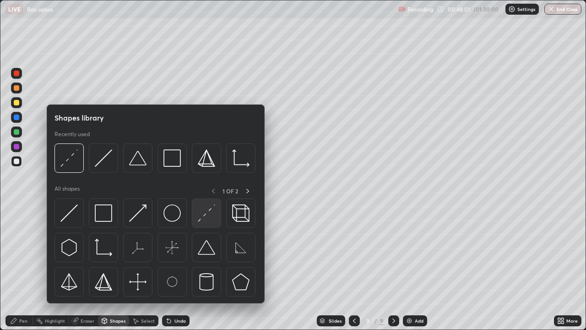
click at [204, 212] on img at bounding box center [206, 212] width 17 height 17
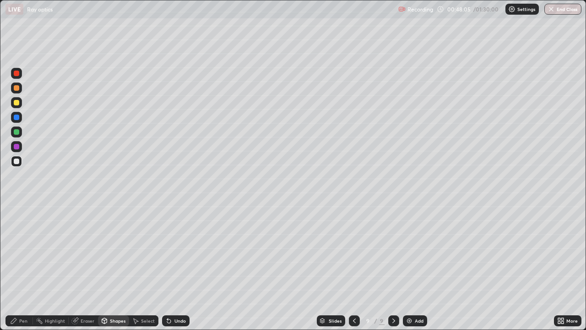
click at [12, 268] on icon at bounding box center [13, 320] width 7 height 7
click at [16, 162] on div at bounding box center [16, 161] width 5 height 5
click at [169, 268] on icon at bounding box center [168, 320] width 7 height 7
click at [16, 88] on div at bounding box center [16, 87] width 5 height 5
click at [16, 119] on div at bounding box center [16, 117] width 5 height 5
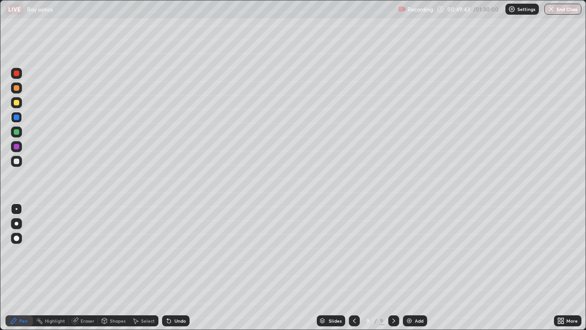
click at [16, 101] on div at bounding box center [16, 102] width 5 height 5
click at [14, 132] on div at bounding box center [16, 131] width 5 height 5
click at [16, 88] on div at bounding box center [16, 87] width 5 height 5
click at [409, 268] on img at bounding box center [409, 320] width 7 height 7
click at [107, 268] on icon at bounding box center [104, 320] width 7 height 7
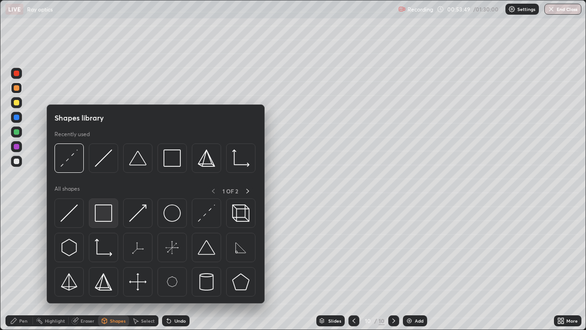
click at [98, 213] on img at bounding box center [103, 212] width 17 height 17
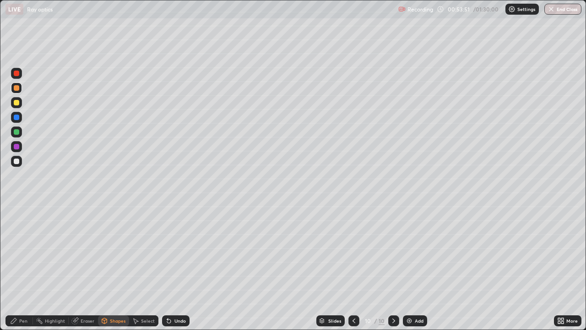
click at [19, 268] on div "Pen" at bounding box center [18, 320] width 27 height 11
click at [16, 164] on div at bounding box center [16, 161] width 5 height 5
click at [353, 268] on icon at bounding box center [354, 320] width 7 height 7
click at [14, 133] on div at bounding box center [16, 131] width 5 height 5
click at [393, 268] on icon at bounding box center [393, 320] width 7 height 7
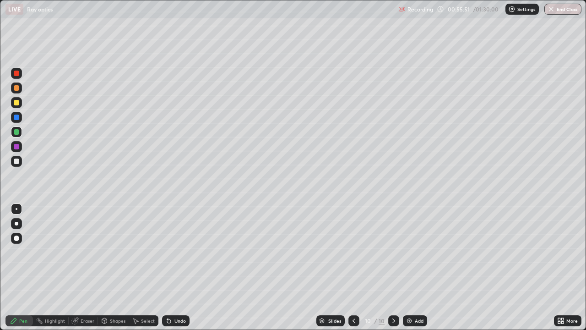
click at [354, 268] on icon at bounding box center [354, 320] width 3 height 5
click at [393, 268] on icon at bounding box center [393, 320] width 7 height 7
click at [352, 268] on icon at bounding box center [354, 320] width 7 height 7
click at [392, 268] on icon at bounding box center [393, 320] width 7 height 7
click at [353, 268] on icon at bounding box center [354, 320] width 7 height 7
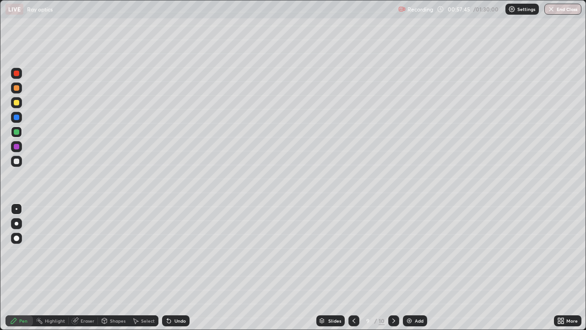
click at [394, 268] on icon at bounding box center [393, 320] width 7 height 7
click at [175, 268] on div "Undo" at bounding box center [180, 320] width 11 height 5
click at [172, 268] on div "Undo" at bounding box center [175, 320] width 27 height 11
click at [175, 268] on div "Undo" at bounding box center [180, 320] width 11 height 5
click at [15, 268] on icon at bounding box center [13, 320] width 5 height 5
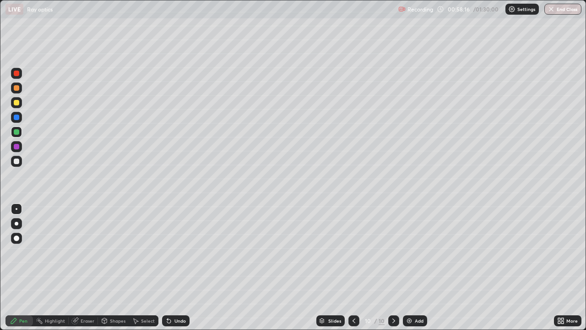
click at [16, 159] on div at bounding box center [16, 161] width 5 height 5
click at [19, 268] on div at bounding box center [16, 257] width 15 height 110
click at [0, 33] on div "Setting up your live class" at bounding box center [293, 165] width 586 height 330
click at [405, 268] on div "Add" at bounding box center [415, 320] width 24 height 11
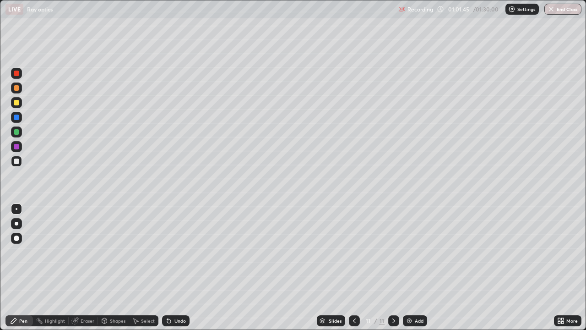
click at [110, 268] on div "Shapes" at bounding box center [118, 320] width 16 height 5
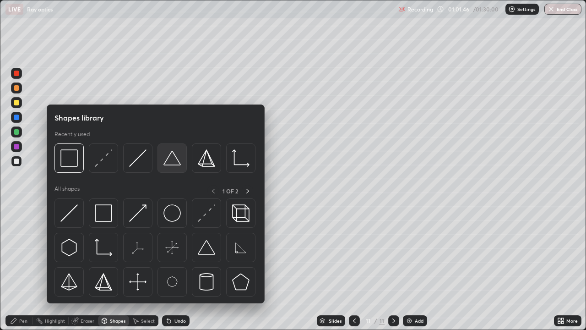
click at [176, 164] on img at bounding box center [172, 157] width 17 height 17
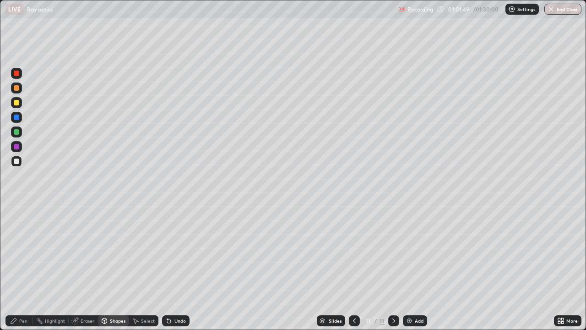
click at [12, 268] on icon at bounding box center [13, 320] width 7 height 7
click at [16, 133] on div at bounding box center [16, 131] width 5 height 5
click at [121, 268] on div "Shapes" at bounding box center [113, 320] width 31 height 11
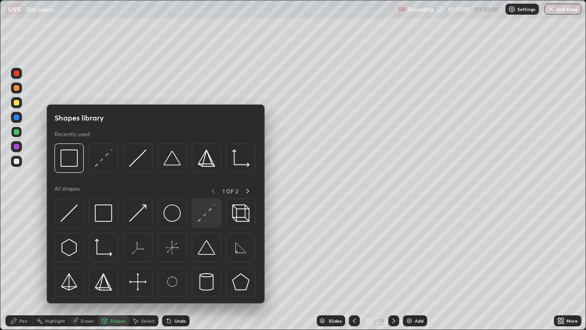
click at [205, 218] on img at bounding box center [206, 212] width 17 height 17
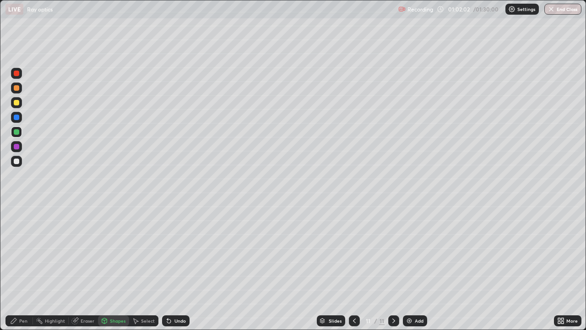
click at [104, 268] on icon at bounding box center [104, 319] width 5 height 1
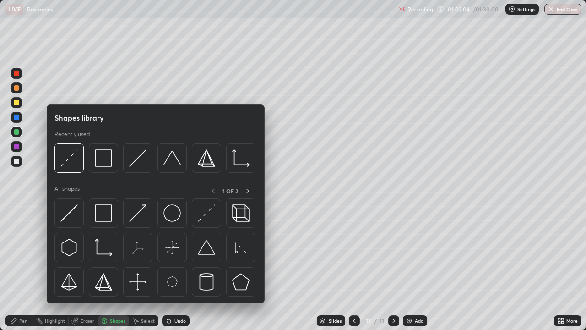
click at [22, 268] on div "Pen" at bounding box center [23, 320] width 8 height 5
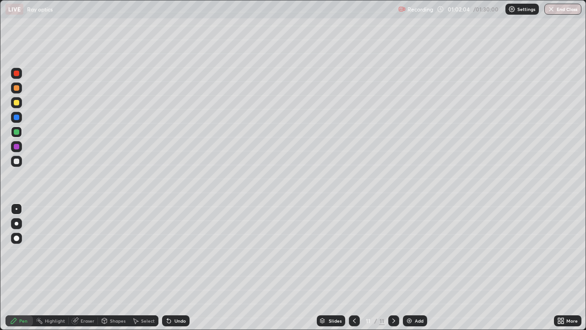
click at [15, 162] on div at bounding box center [16, 161] width 5 height 5
click at [16, 89] on div at bounding box center [16, 87] width 5 height 5
click at [16, 104] on div at bounding box center [16, 102] width 5 height 5
click at [14, 161] on div at bounding box center [16, 161] width 5 height 5
click at [16, 268] on icon at bounding box center [13, 320] width 5 height 5
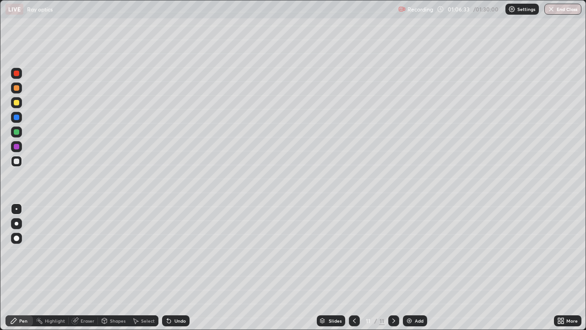
click at [17, 103] on div at bounding box center [16, 102] width 5 height 5
click at [409, 268] on img at bounding box center [409, 320] width 7 height 7
click at [115, 268] on div "Shapes" at bounding box center [118, 320] width 16 height 5
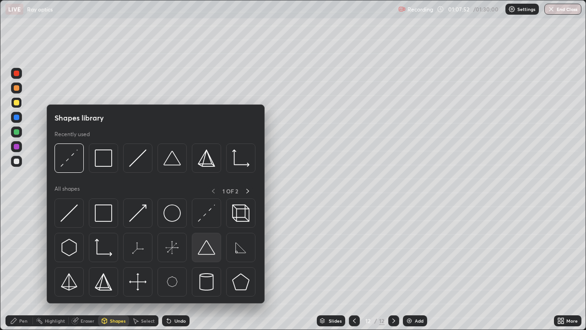
click at [209, 250] on img at bounding box center [206, 247] width 17 height 17
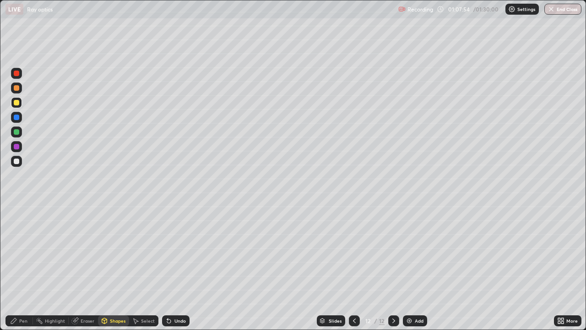
click at [18, 90] on div at bounding box center [16, 87] width 5 height 5
click at [12, 268] on div "Pen" at bounding box center [18, 320] width 27 height 11
click at [107, 268] on icon at bounding box center [104, 320] width 7 height 7
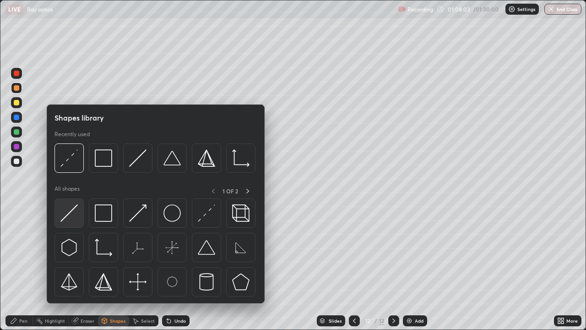
click at [69, 214] on img at bounding box center [68, 212] width 17 height 17
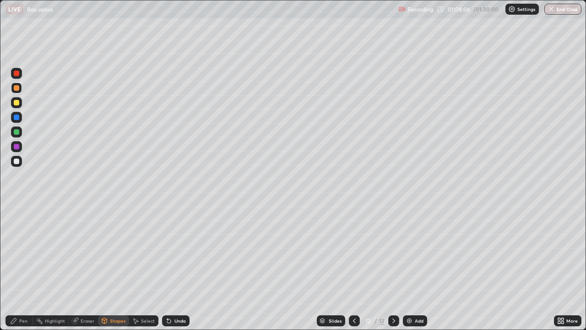
click at [22, 268] on div "Pen" at bounding box center [23, 320] width 8 height 5
click at [16, 162] on div at bounding box center [16, 161] width 5 height 5
click at [110, 268] on div "Shapes" at bounding box center [118, 320] width 16 height 5
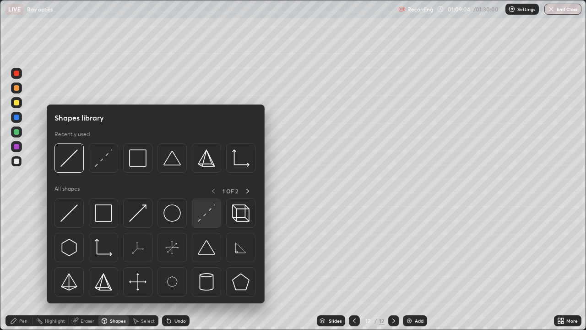
click at [202, 218] on img at bounding box center [206, 212] width 17 height 17
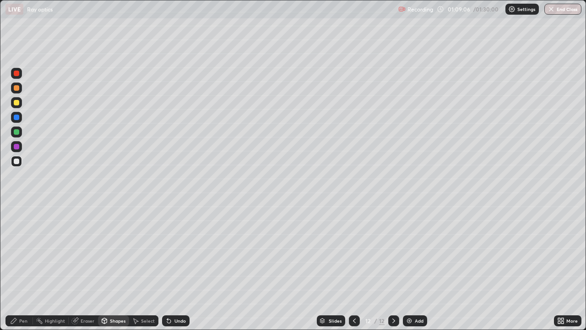
click at [18, 104] on div at bounding box center [16, 102] width 5 height 5
click at [20, 268] on div "Pen" at bounding box center [23, 320] width 8 height 5
click at [15, 162] on div at bounding box center [16, 161] width 5 height 5
click at [15, 88] on div at bounding box center [16, 87] width 5 height 5
click at [407, 268] on img at bounding box center [409, 320] width 7 height 7
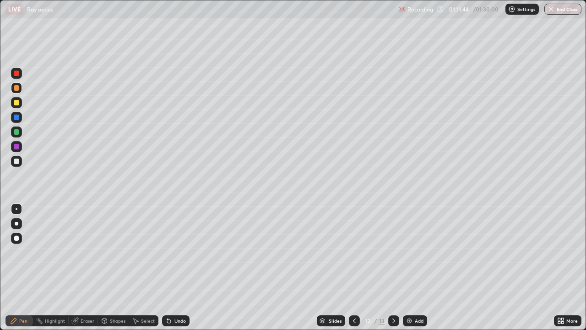
click at [111, 268] on div "Shapes" at bounding box center [118, 320] width 16 height 5
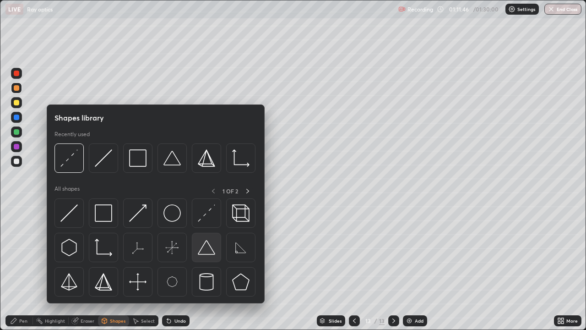
click at [208, 252] on img at bounding box center [206, 247] width 17 height 17
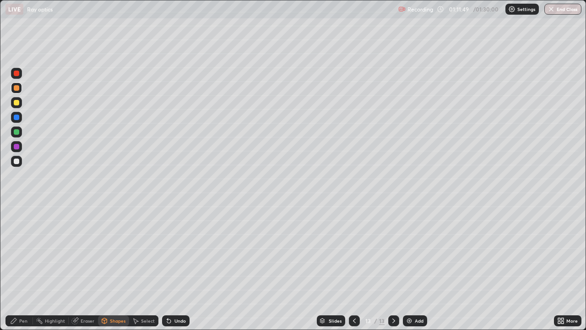
click at [13, 268] on icon at bounding box center [13, 320] width 5 height 5
click at [16, 103] on div at bounding box center [16, 102] width 5 height 5
click at [114, 268] on div "Shapes" at bounding box center [113, 320] width 31 height 11
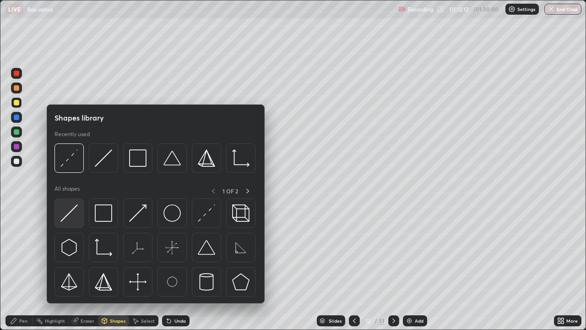
click at [67, 218] on img at bounding box center [68, 212] width 17 height 17
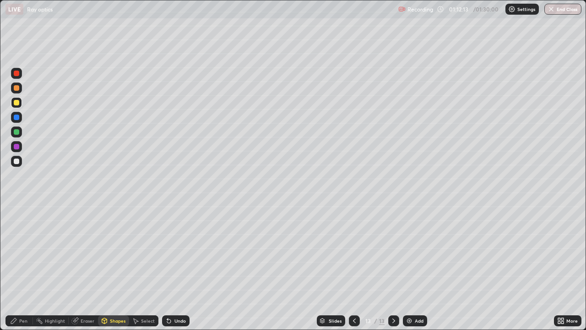
click at [18, 163] on div at bounding box center [16, 161] width 5 height 5
click at [107, 268] on icon at bounding box center [104, 320] width 7 height 7
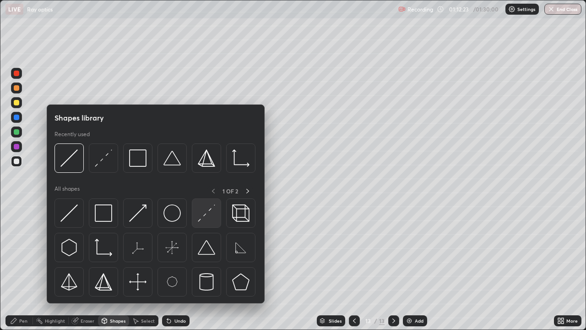
click at [203, 214] on img at bounding box center [206, 212] width 17 height 17
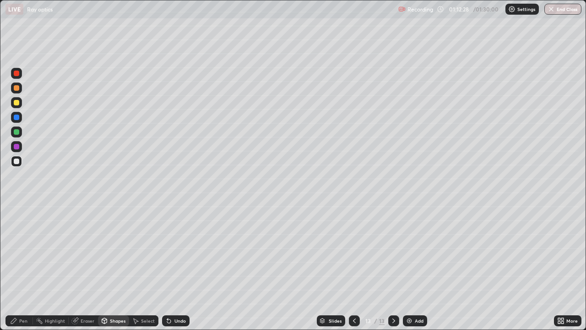
click at [19, 268] on div "Pen" at bounding box center [23, 320] width 8 height 5
click at [16, 134] on div at bounding box center [16, 131] width 5 height 5
click at [175, 268] on div "Undo" at bounding box center [180, 320] width 11 height 5
click at [176, 268] on div "Undo" at bounding box center [180, 320] width 11 height 5
click at [104, 268] on icon at bounding box center [104, 319] width 5 height 1
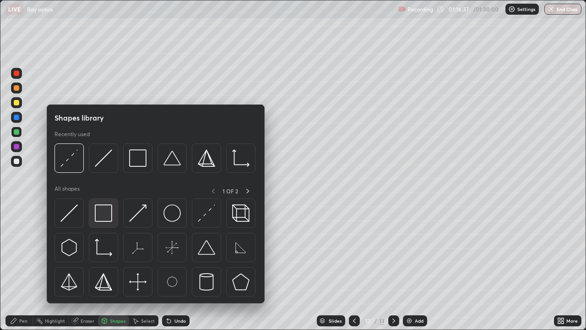
click at [107, 212] on img at bounding box center [103, 212] width 17 height 17
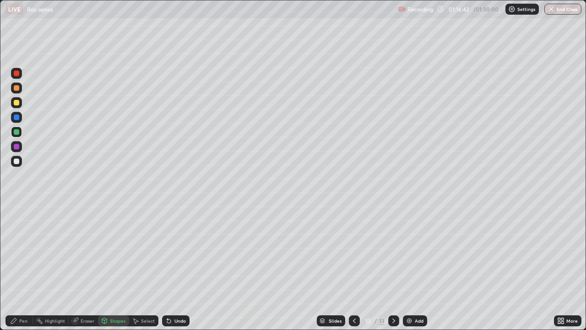
click at [16, 268] on icon at bounding box center [13, 320] width 7 height 7
click at [15, 161] on div at bounding box center [16, 161] width 5 height 5
click at [411, 268] on img at bounding box center [409, 320] width 7 height 7
click at [17, 90] on div at bounding box center [16, 87] width 5 height 5
click at [354, 268] on icon at bounding box center [354, 320] width 7 height 7
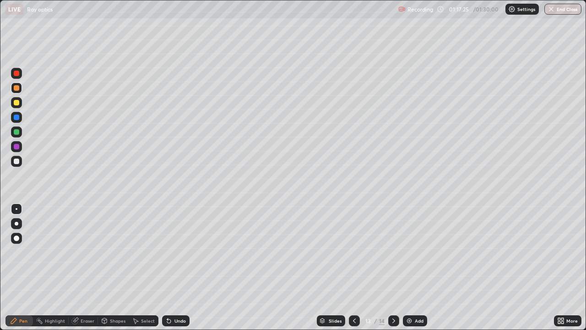
click at [390, 268] on div at bounding box center [394, 321] width 11 height 18
click at [354, 268] on icon at bounding box center [354, 320] width 7 height 7
click at [393, 268] on icon at bounding box center [393, 320] width 7 height 7
click at [175, 268] on div "Undo" at bounding box center [180, 320] width 11 height 5
click at [176, 268] on div "Undo" at bounding box center [180, 320] width 11 height 5
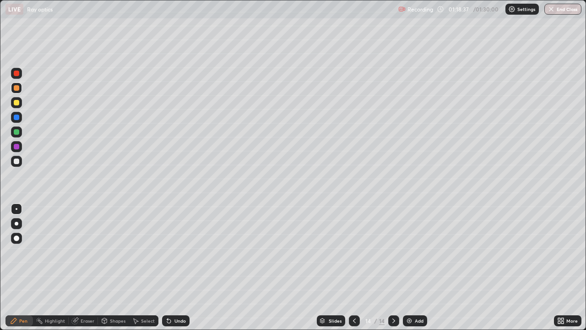
click at [179, 268] on div "Undo" at bounding box center [180, 320] width 11 height 5
click at [181, 268] on div "Undo" at bounding box center [175, 320] width 27 height 11
click at [16, 160] on div at bounding box center [16, 161] width 5 height 5
click at [393, 268] on icon at bounding box center [393, 320] width 7 height 7
click at [406, 268] on img at bounding box center [409, 320] width 7 height 7
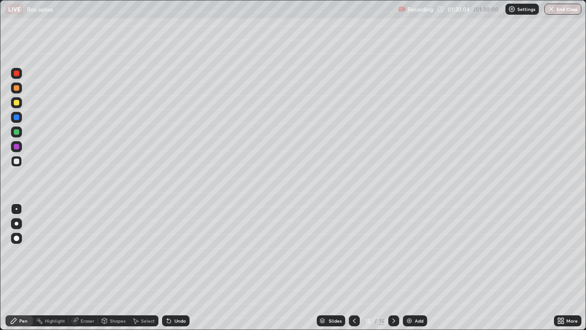
click at [16, 88] on div at bounding box center [16, 87] width 5 height 5
click at [14, 160] on div at bounding box center [16, 161] width 5 height 5
click at [179, 268] on div "Undo" at bounding box center [175, 320] width 27 height 11
click at [178, 268] on div "Undo" at bounding box center [175, 320] width 27 height 11
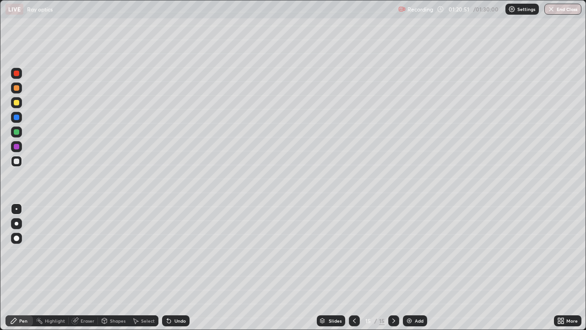
click at [179, 268] on div "Undo" at bounding box center [175, 320] width 27 height 11
click at [16, 88] on div at bounding box center [16, 87] width 5 height 5
click at [12, 160] on div at bounding box center [16, 161] width 11 height 11
click at [408, 268] on img at bounding box center [409, 320] width 7 height 7
click at [16, 89] on div at bounding box center [16, 87] width 5 height 5
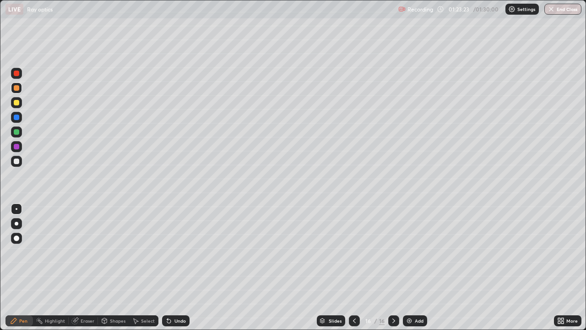
click at [353, 268] on icon at bounding box center [354, 320] width 7 height 7
click at [393, 268] on icon at bounding box center [393, 320] width 7 height 7
click at [15, 160] on div at bounding box center [16, 161] width 5 height 5
click at [394, 268] on icon at bounding box center [393, 320] width 7 height 7
click at [409, 268] on img at bounding box center [409, 320] width 7 height 7
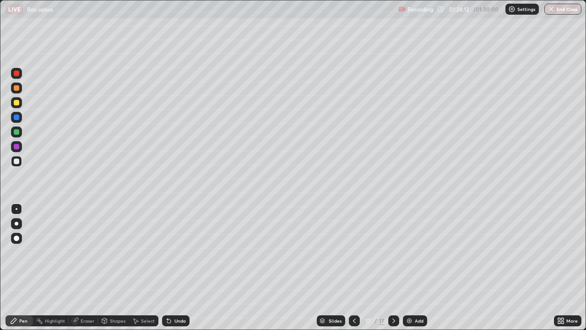
click at [111, 268] on div "Shapes" at bounding box center [118, 320] width 16 height 5
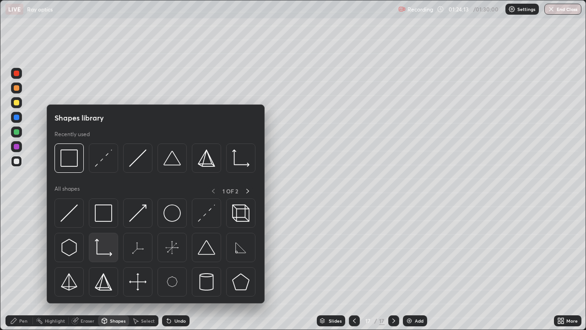
click at [103, 249] on img at bounding box center [103, 247] width 17 height 17
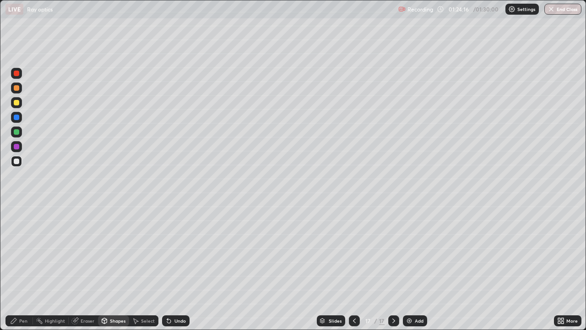
click at [18, 268] on div "Pen" at bounding box center [18, 320] width 27 height 11
click at [17, 130] on div at bounding box center [16, 131] width 5 height 5
click at [117, 268] on div "Shapes" at bounding box center [118, 320] width 16 height 5
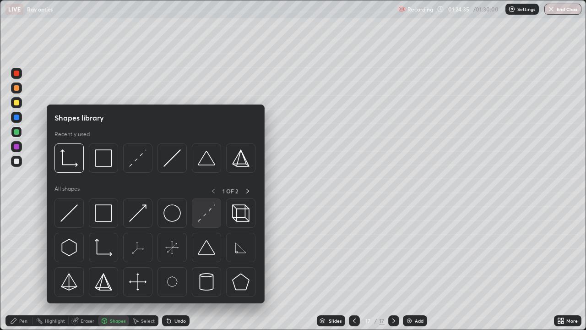
click at [208, 212] on img at bounding box center [206, 212] width 17 height 17
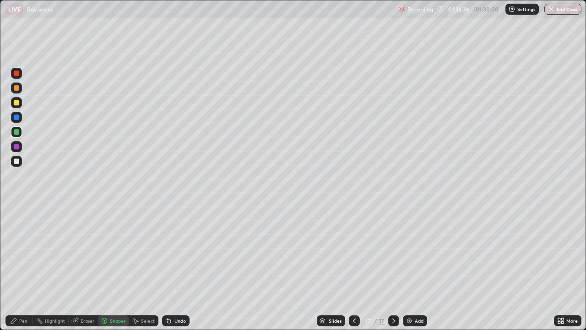
click at [16, 90] on div at bounding box center [16, 87] width 5 height 5
click at [123, 268] on div "Shapes" at bounding box center [113, 320] width 31 height 11
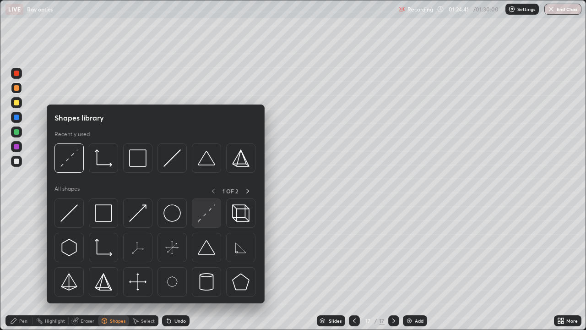
click at [208, 215] on img at bounding box center [206, 212] width 17 height 17
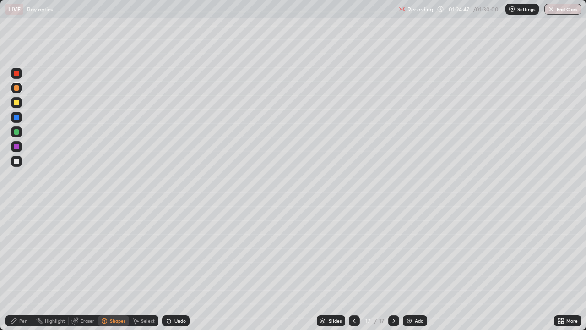
click at [17, 268] on div "Pen" at bounding box center [18, 320] width 27 height 11
click at [16, 160] on div at bounding box center [16, 161] width 5 height 5
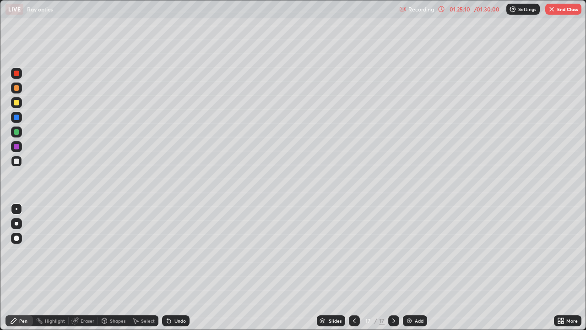
click at [116, 268] on div "Shapes" at bounding box center [118, 320] width 16 height 5
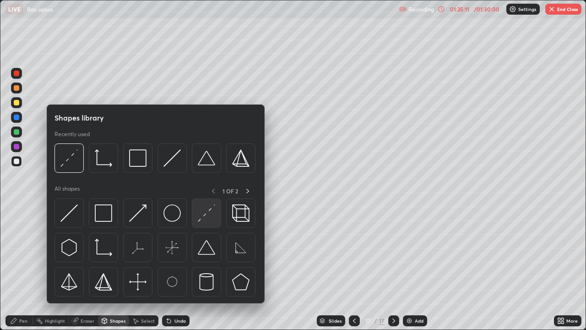
click at [206, 215] on img at bounding box center [206, 212] width 17 height 17
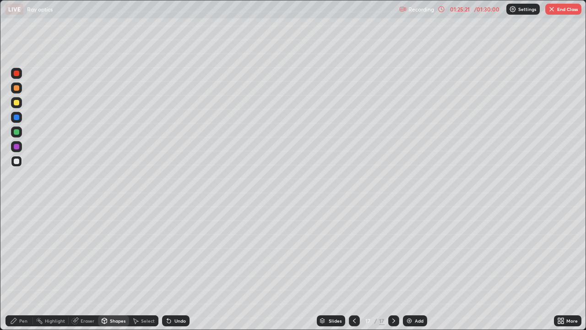
click at [110, 268] on div "Shapes" at bounding box center [118, 320] width 16 height 5
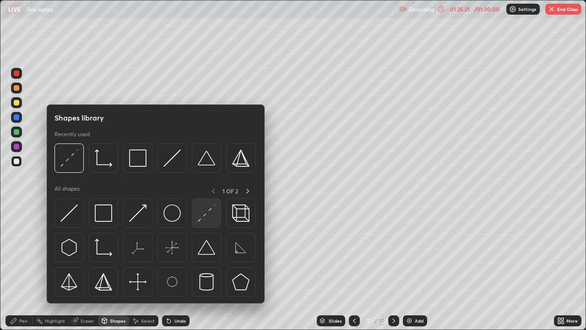
click at [205, 215] on img at bounding box center [206, 212] width 17 height 17
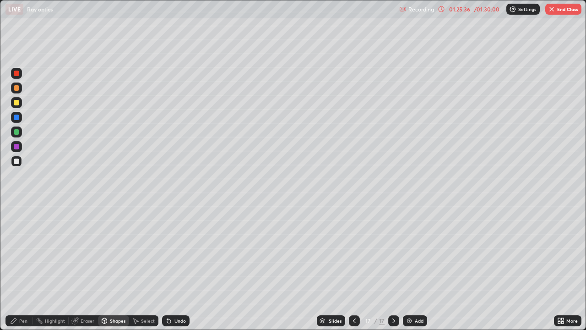
click at [17, 268] on icon at bounding box center [13, 320] width 7 height 7
click at [17, 89] on div at bounding box center [16, 87] width 5 height 5
click at [353, 268] on icon at bounding box center [354, 320] width 7 height 7
click at [354, 268] on icon at bounding box center [354, 320] width 7 height 7
click at [394, 268] on icon at bounding box center [393, 320] width 7 height 7
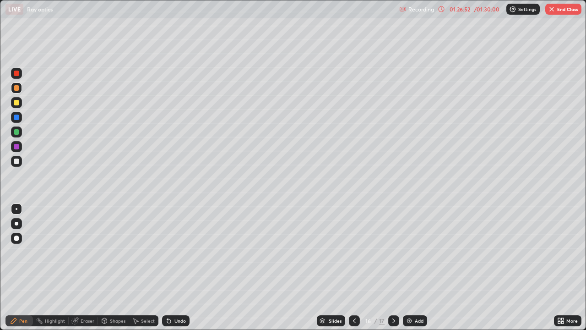
click at [393, 268] on icon at bounding box center [393, 320] width 7 height 7
click at [559, 10] on button "End Class" at bounding box center [564, 9] width 36 height 11
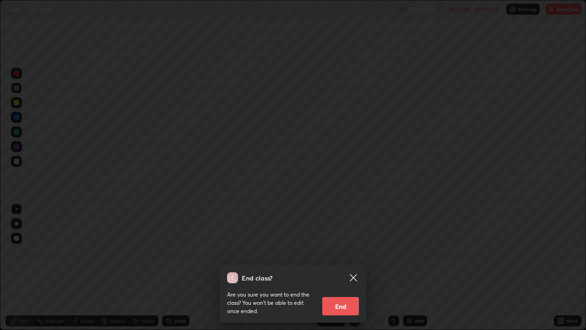
click at [341, 268] on button "End" at bounding box center [341, 306] width 37 height 18
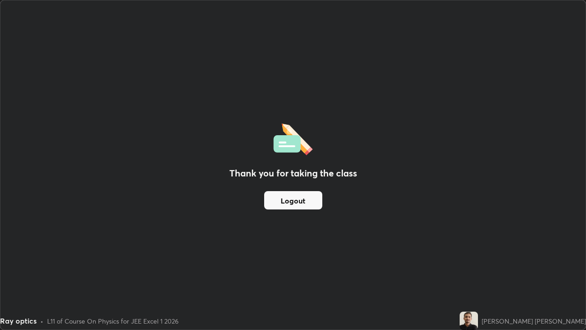
click at [295, 197] on button "Logout" at bounding box center [293, 200] width 58 height 18
click at [293, 201] on button "Logout" at bounding box center [293, 200] width 58 height 18
click at [294, 203] on button "Logout" at bounding box center [293, 200] width 58 height 18
